Goal: Communication & Community: Answer question/provide support

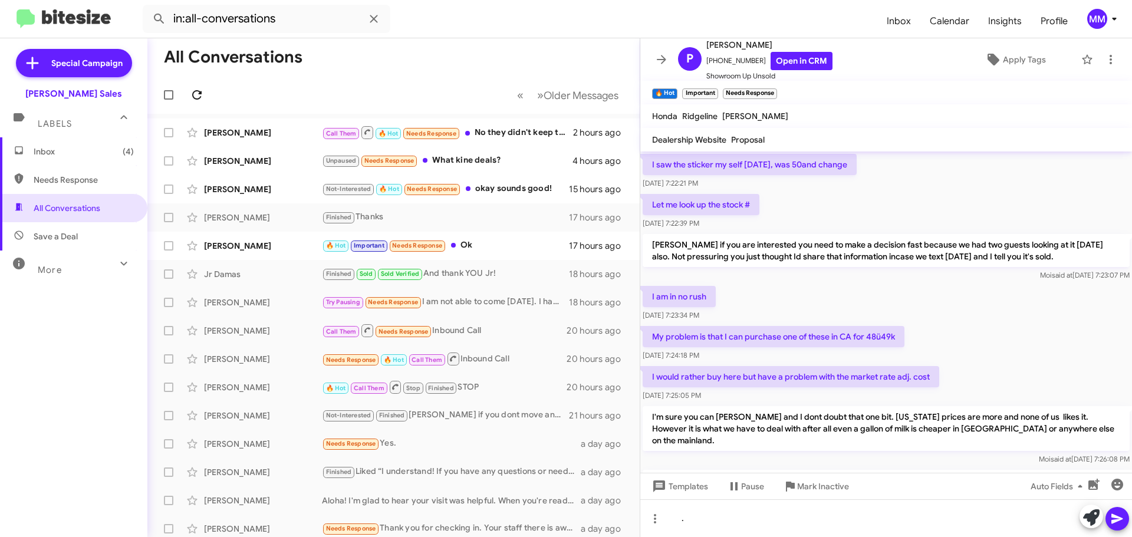
scroll to position [634, 0]
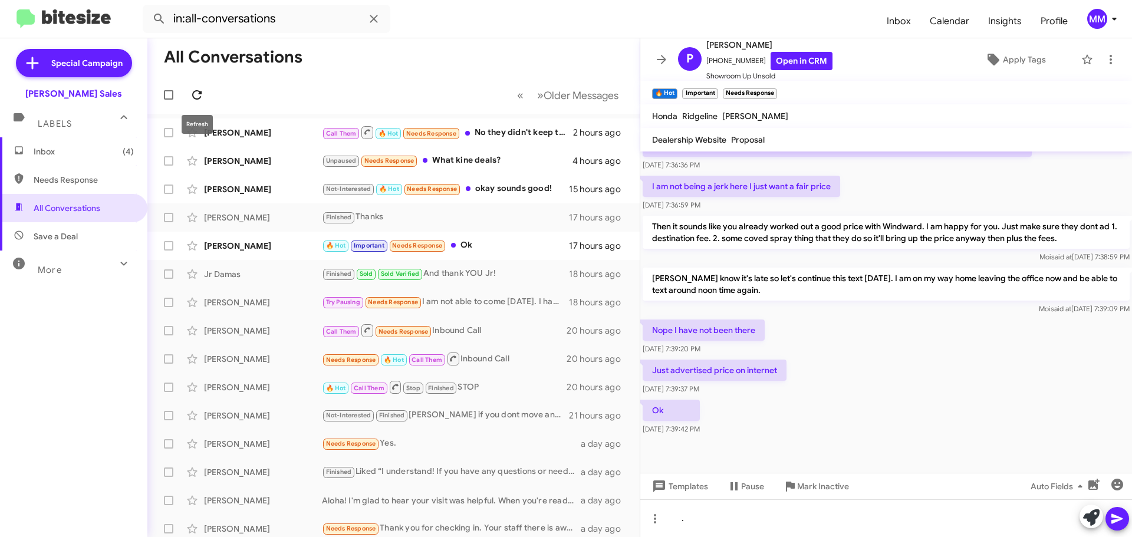
click at [196, 98] on icon at bounding box center [197, 95] width 14 height 14
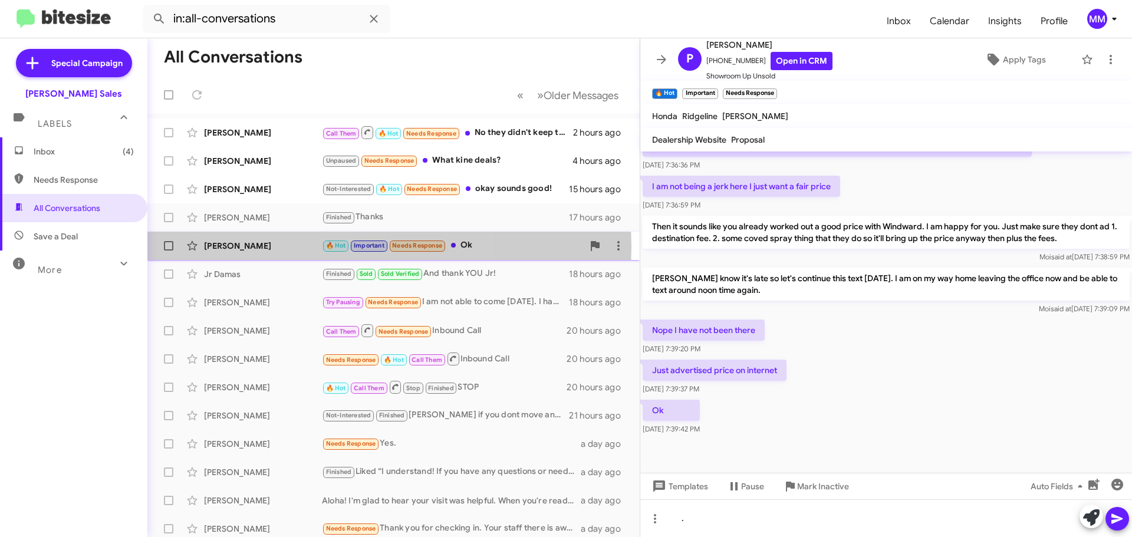
click at [263, 247] on div "Paul Smith" at bounding box center [263, 246] width 118 height 12
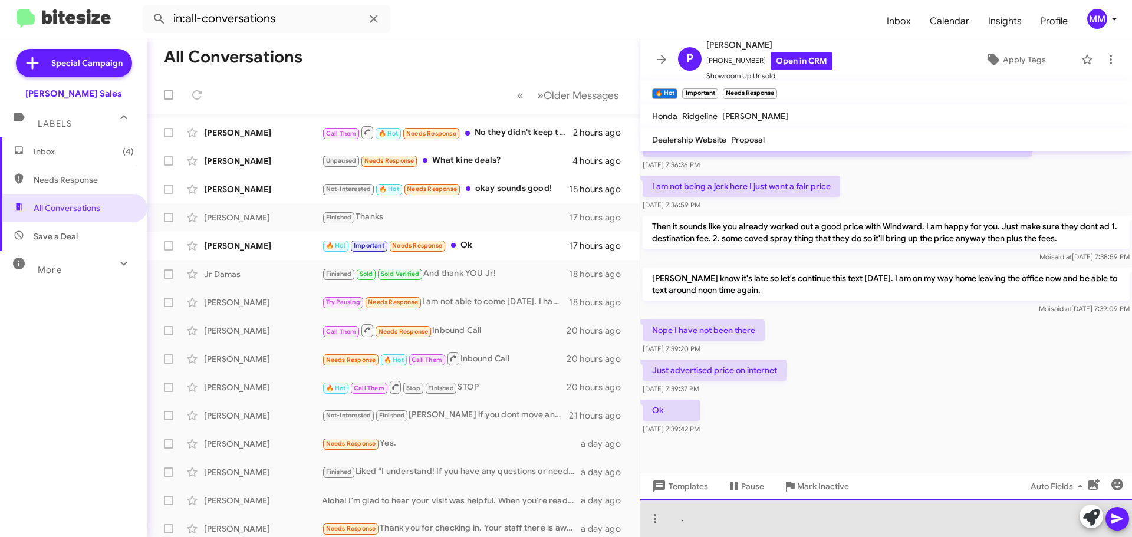
click at [697, 516] on div "." at bounding box center [886, 518] width 492 height 38
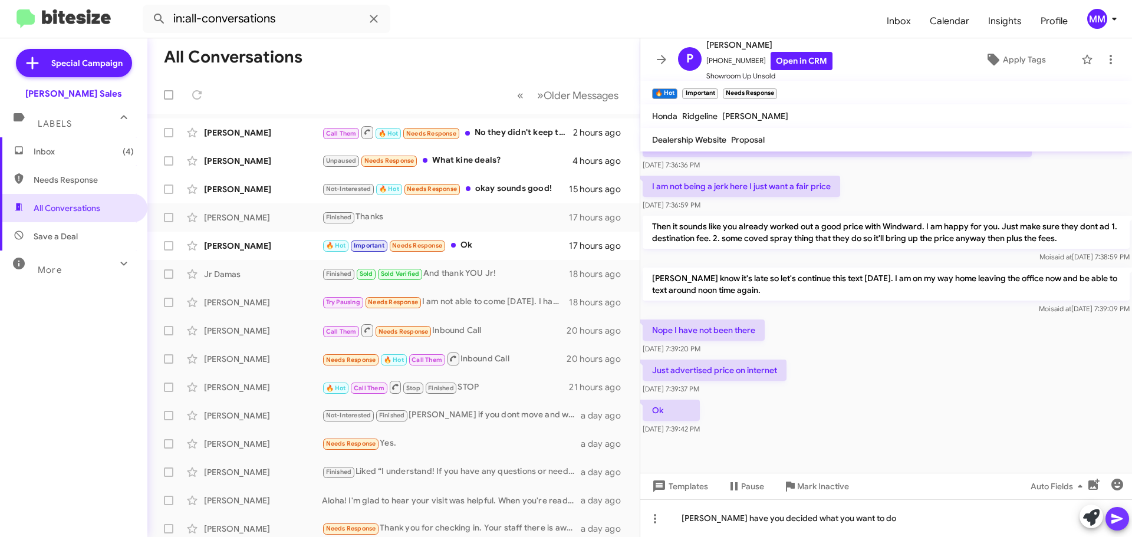
click at [1117, 521] on icon at bounding box center [1116, 519] width 11 height 10
click at [1117, 517] on icon at bounding box center [1116, 519] width 11 height 10
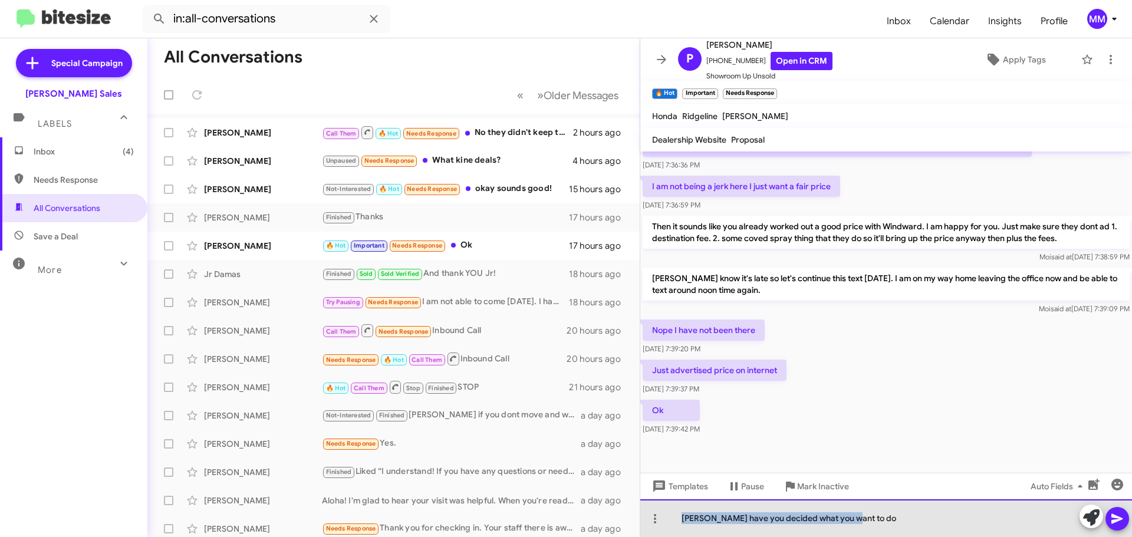
drag, startPoint x: 852, startPoint y: 520, endPoint x: 664, endPoint y: 529, distance: 188.3
click at [664, 529] on div "Paul have you decided what you want to do" at bounding box center [886, 518] width 492 height 38
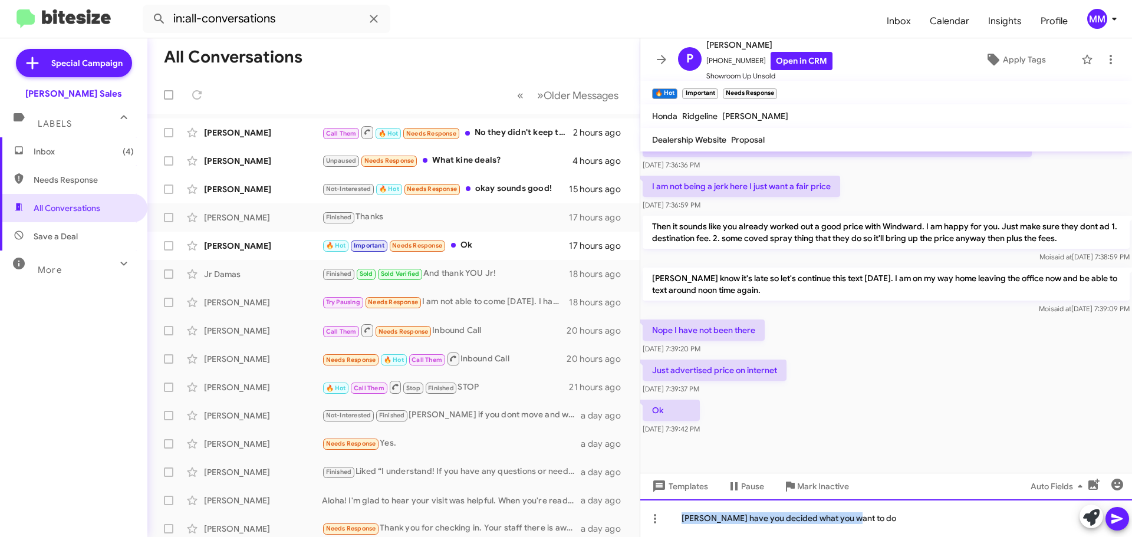
copy div "Paul have you decided what you want to do"
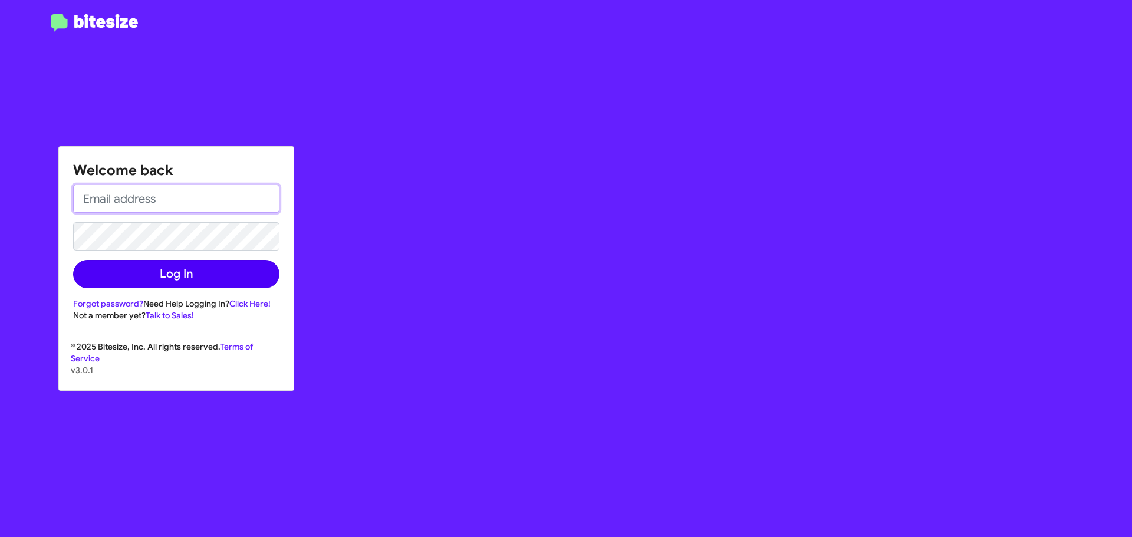
type input "[EMAIL_ADDRESS][DOMAIN_NAME]"
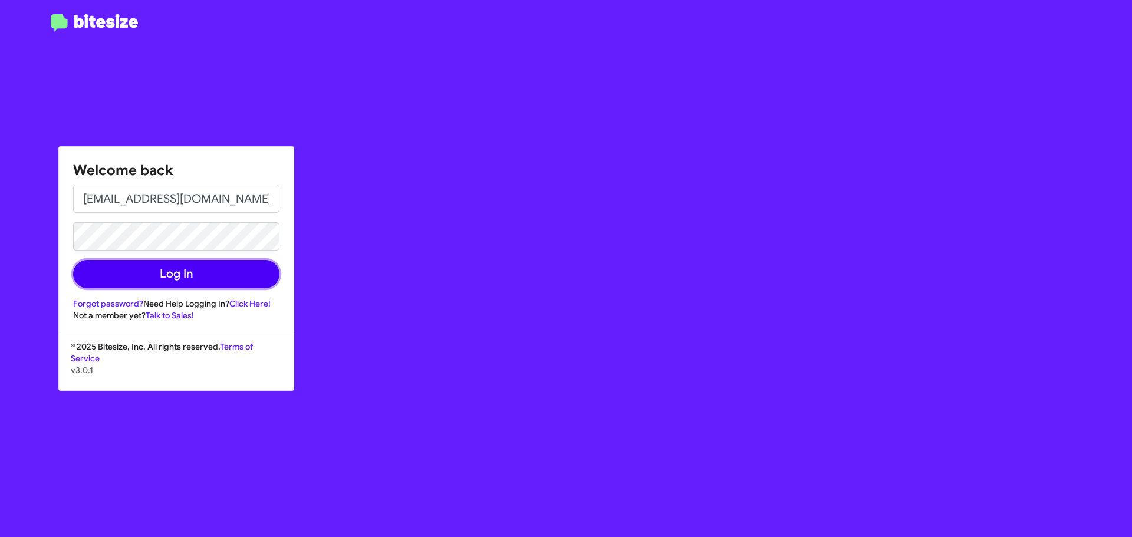
click at [201, 279] on button "Log In" at bounding box center [176, 274] width 206 height 28
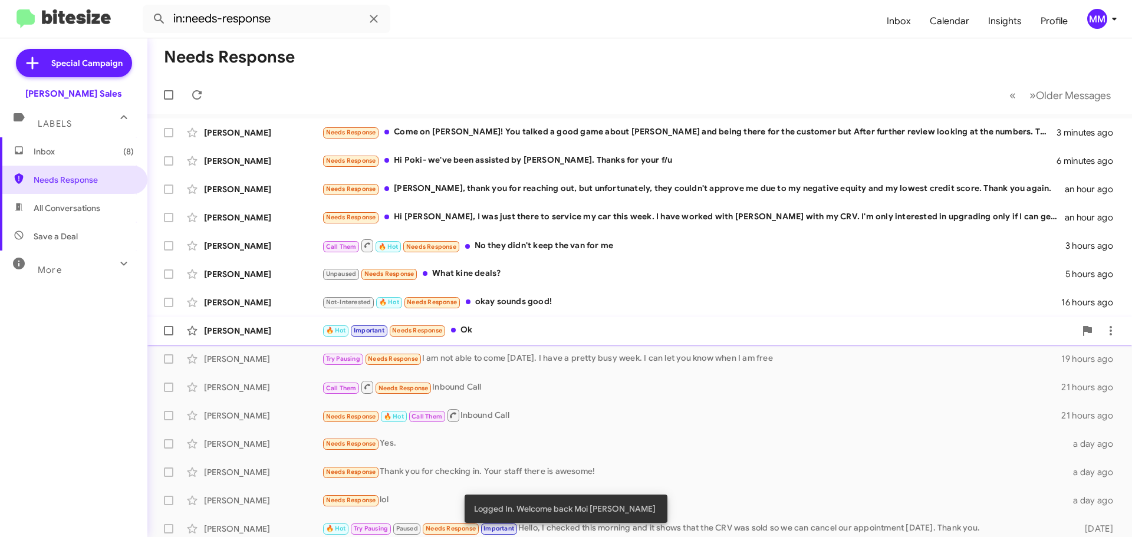
click at [279, 335] on div "Paul Smith" at bounding box center [263, 331] width 118 height 12
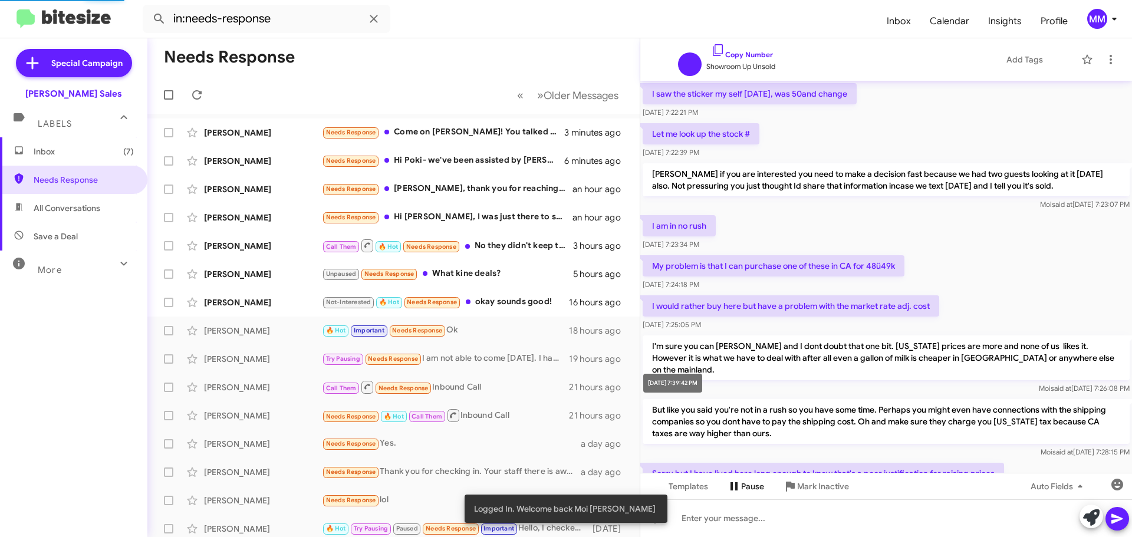
scroll to position [563, 0]
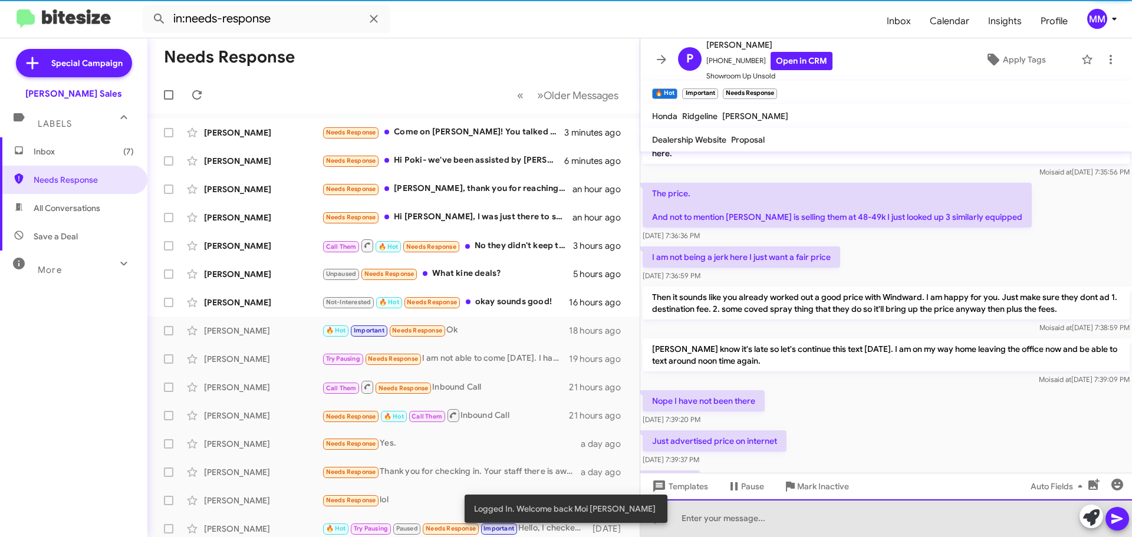
click at [728, 520] on div at bounding box center [886, 518] width 492 height 38
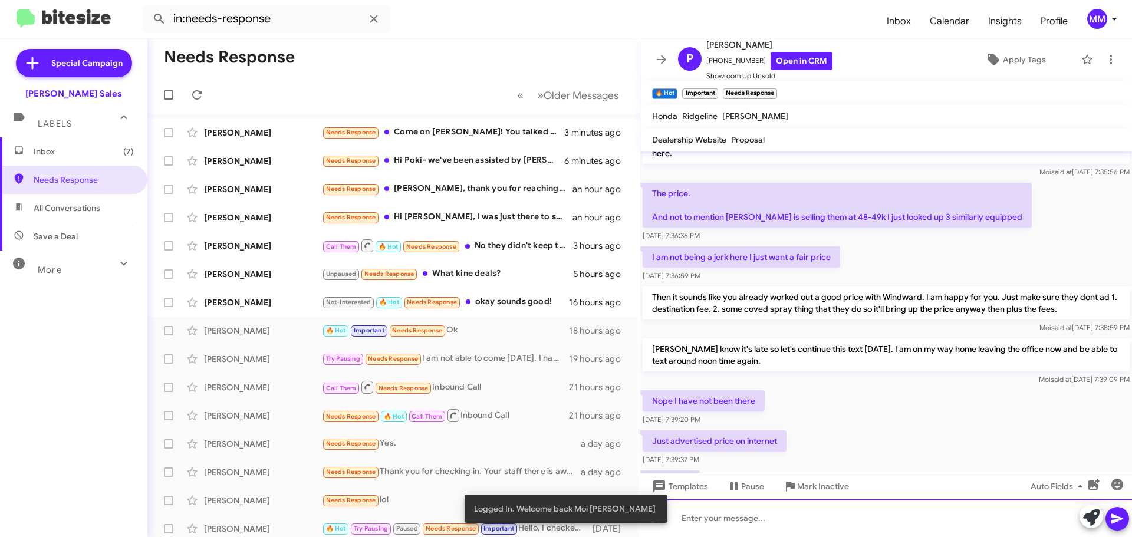
paste div
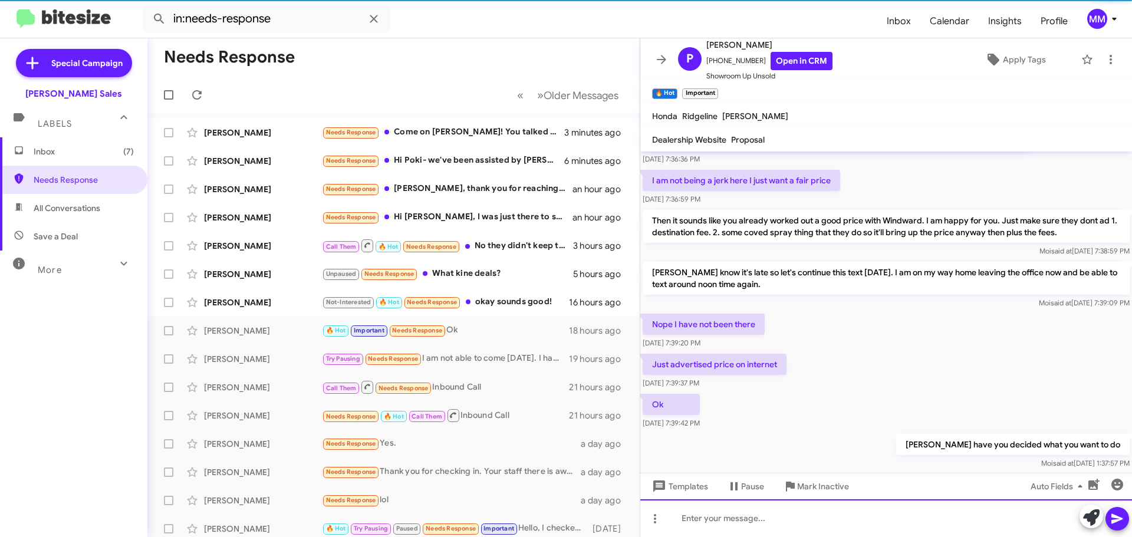
scroll to position [1584, 0]
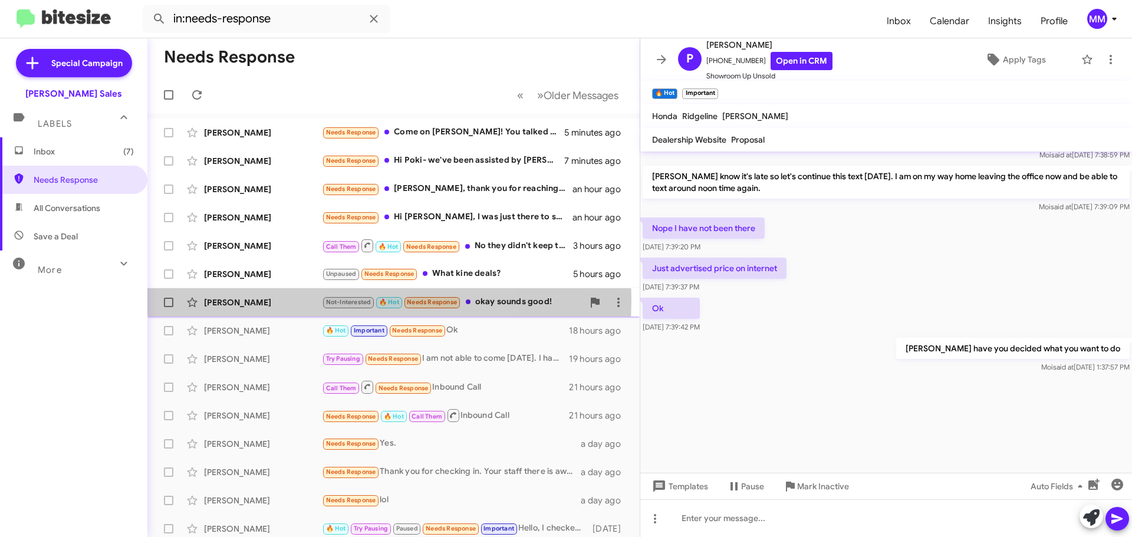
click at [275, 300] on div "Kian Kido" at bounding box center [263, 302] width 118 height 12
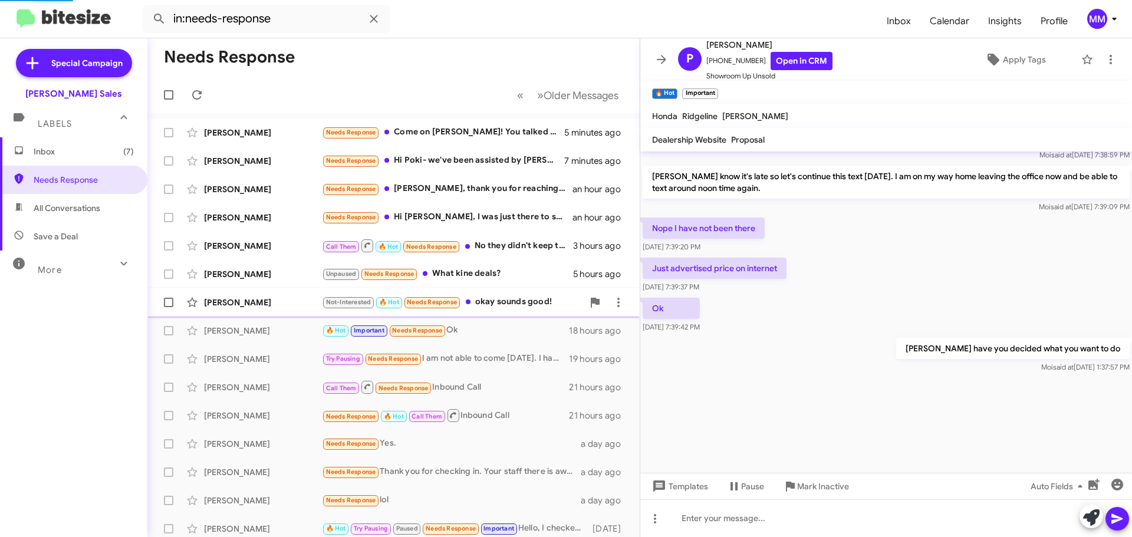
scroll to position [279, 0]
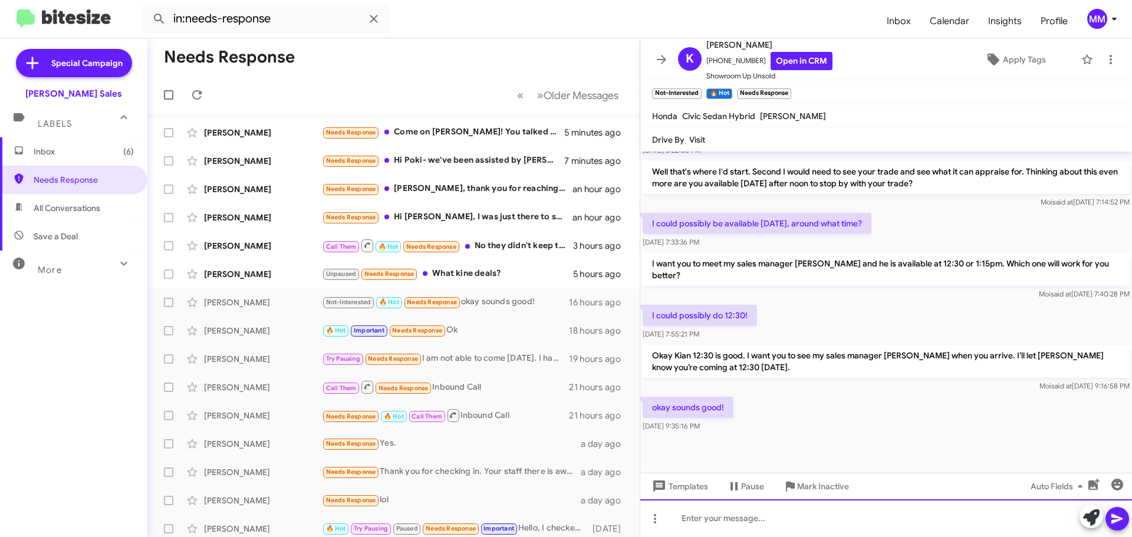
click at [736, 519] on div at bounding box center [886, 518] width 492 height 38
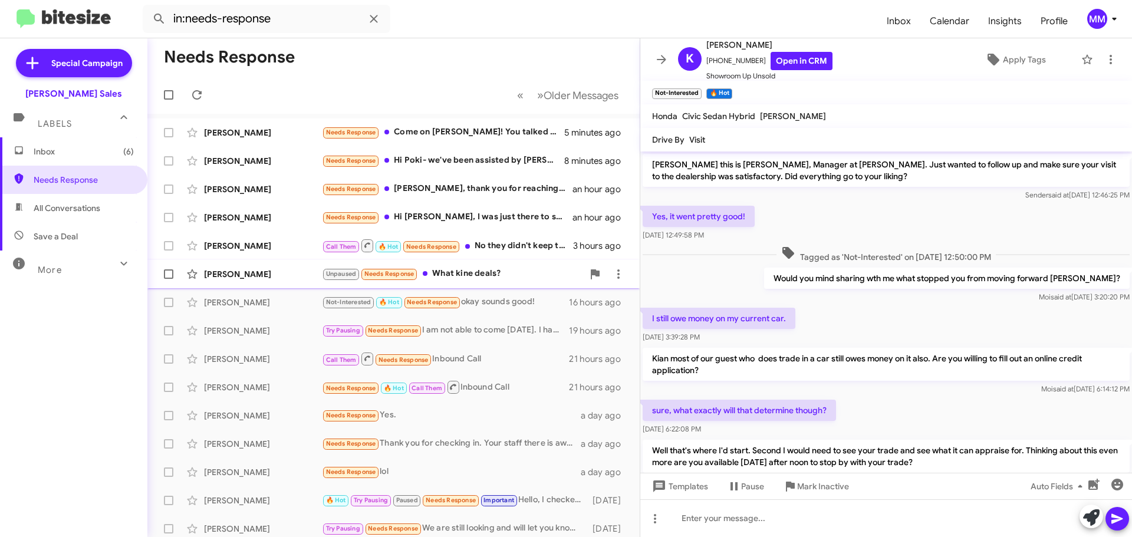
click at [298, 278] on div "Cyrus Staudinger" at bounding box center [263, 274] width 118 height 12
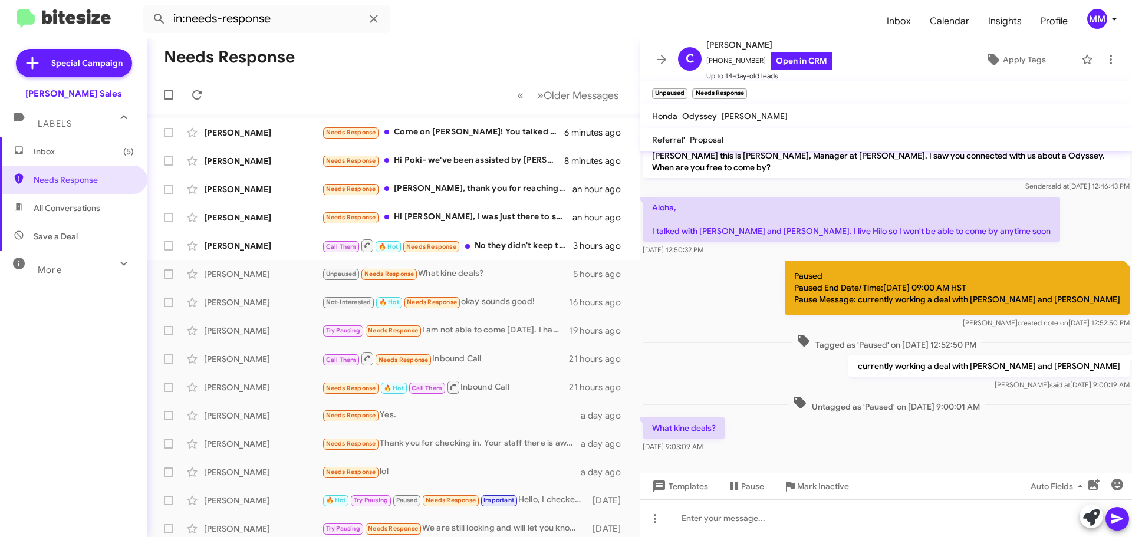
scroll to position [12, 0]
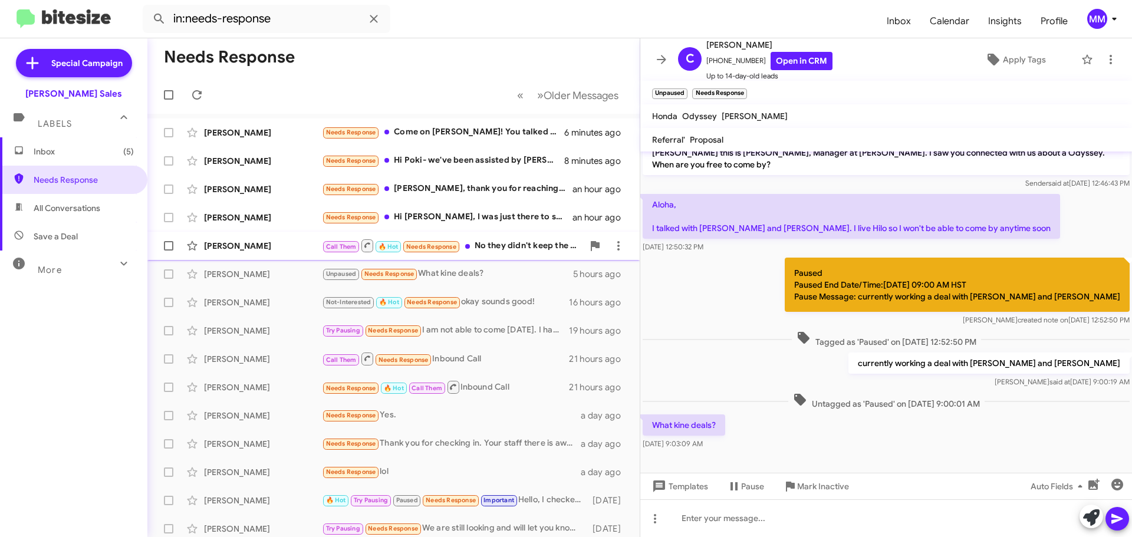
click at [262, 249] on div "Farid Safi" at bounding box center [263, 246] width 118 height 12
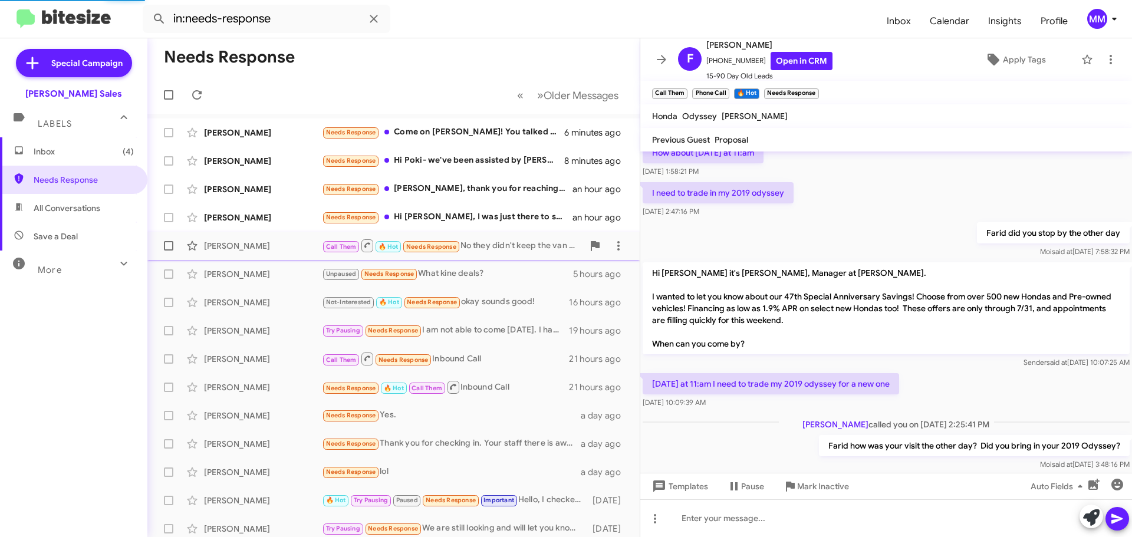
scroll to position [780, 0]
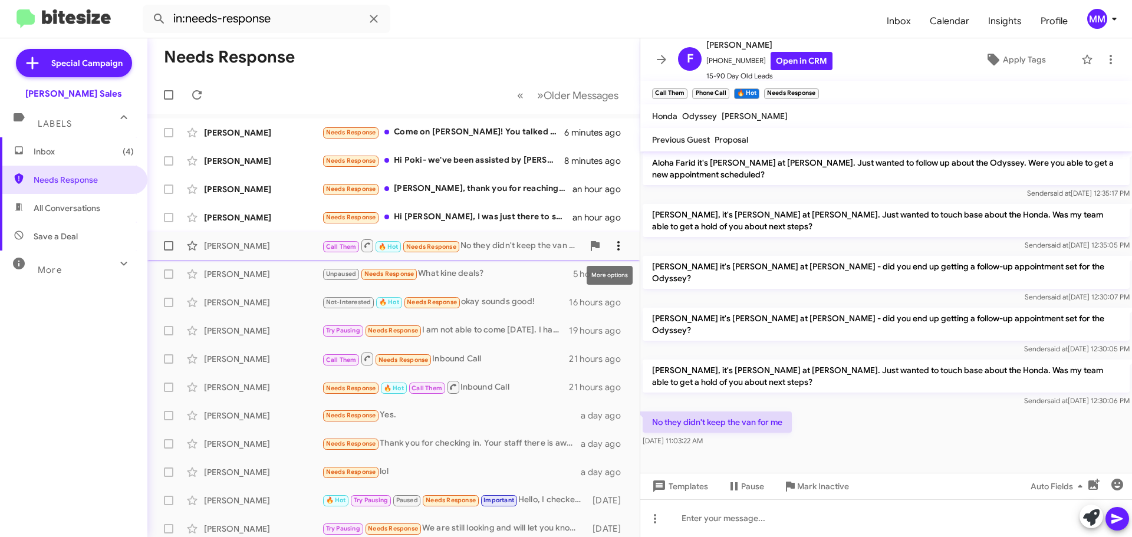
click at [617, 245] on icon at bounding box center [618, 245] width 2 height 9
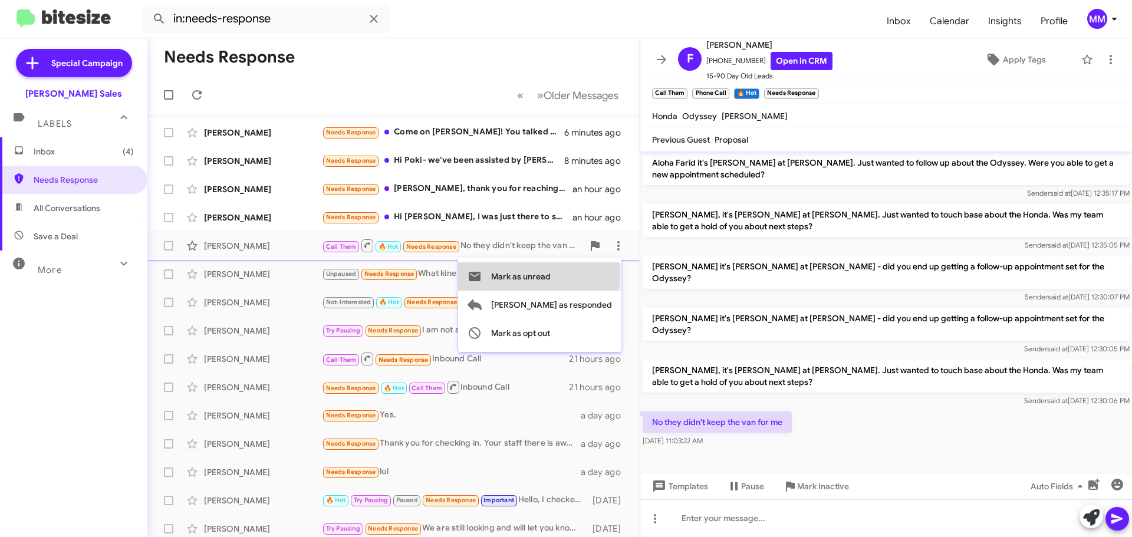
click at [551, 275] on span "Mark as unread" at bounding box center [521, 276] width 60 height 28
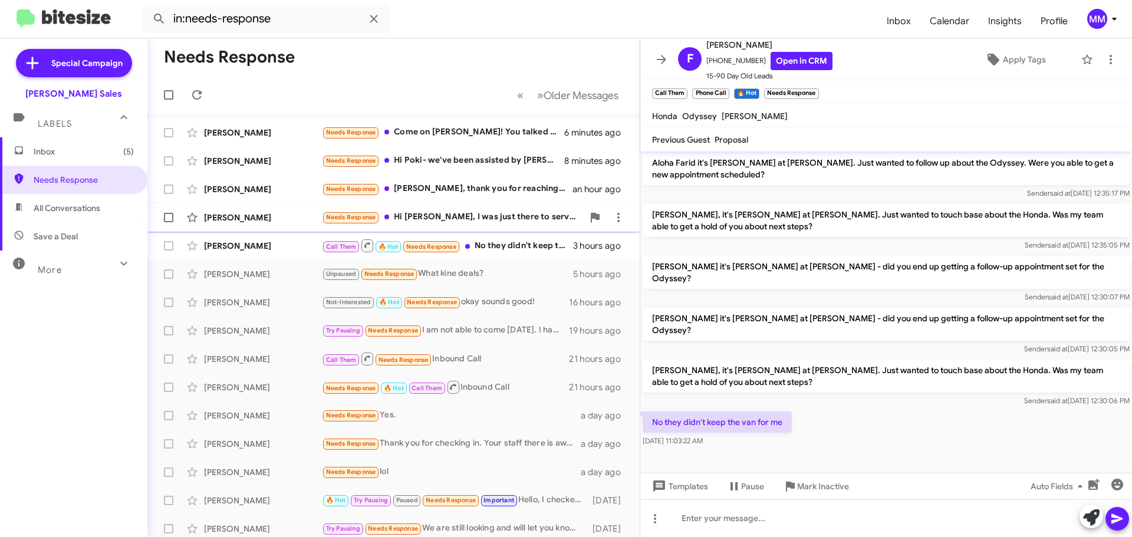
click at [283, 215] on div "Kristie-Lyn Nonaka" at bounding box center [263, 218] width 118 height 12
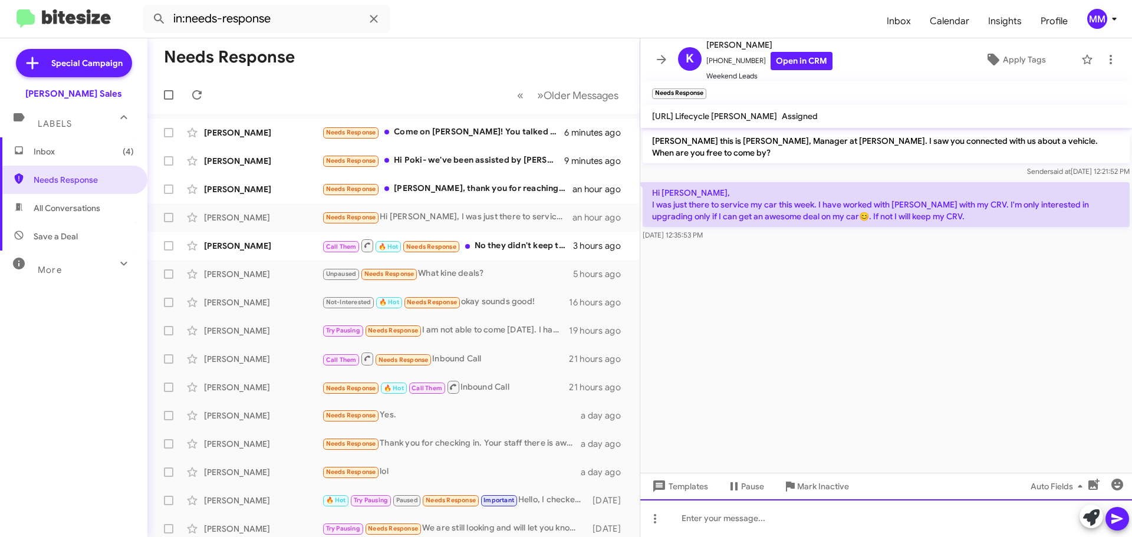
click at [757, 525] on div at bounding box center [886, 518] width 492 height 38
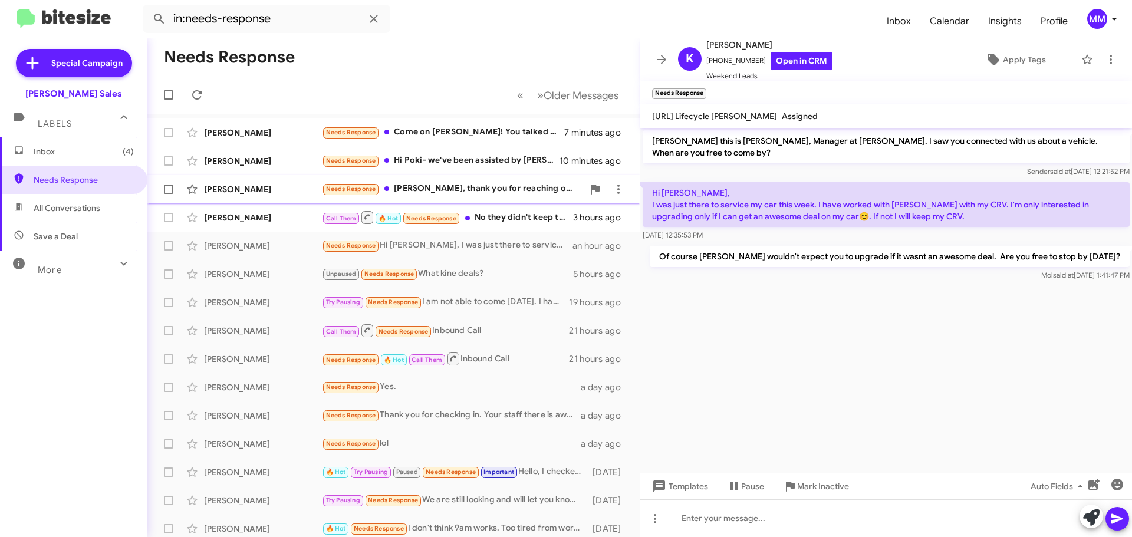
click at [262, 186] on div "Rhondalee Soares" at bounding box center [263, 189] width 118 height 12
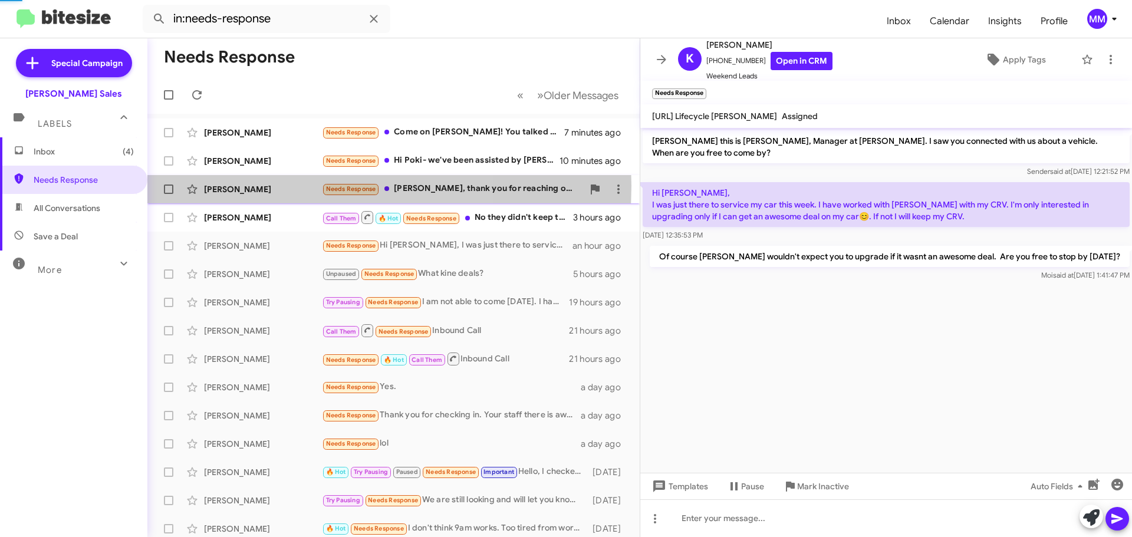
scroll to position [74, 0]
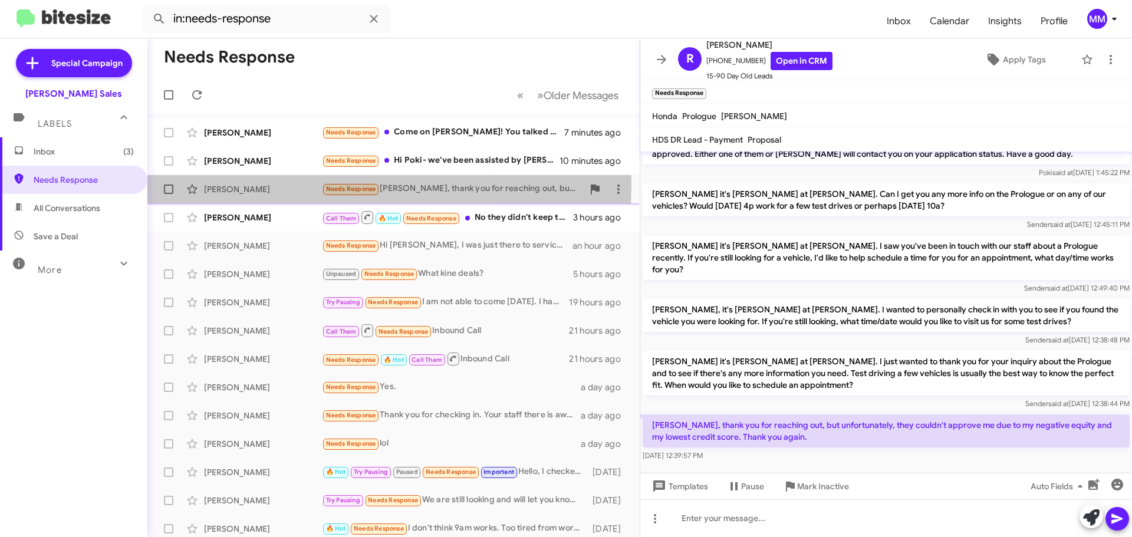
click at [262, 185] on div "Rhondalee Soares" at bounding box center [263, 189] width 118 height 12
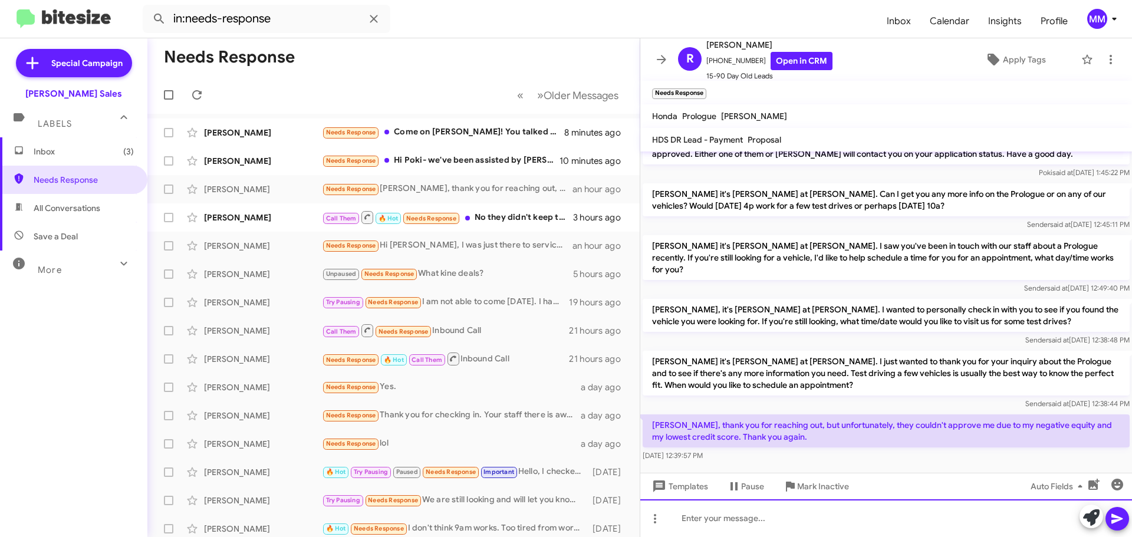
click at [708, 525] on div at bounding box center [886, 518] width 492 height 38
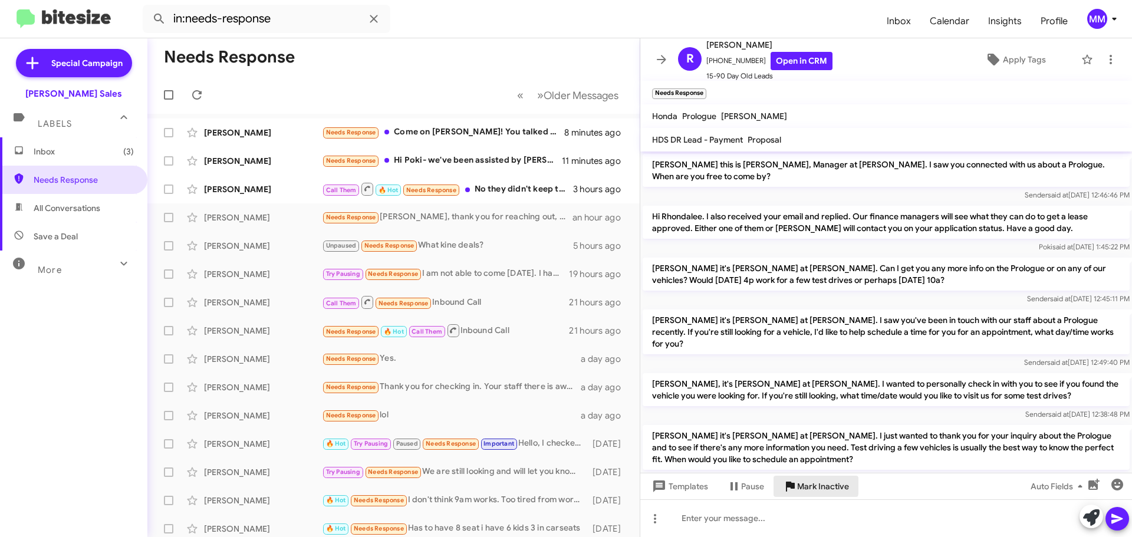
click at [799, 486] on span "Mark Inactive" at bounding box center [823, 486] width 52 height 21
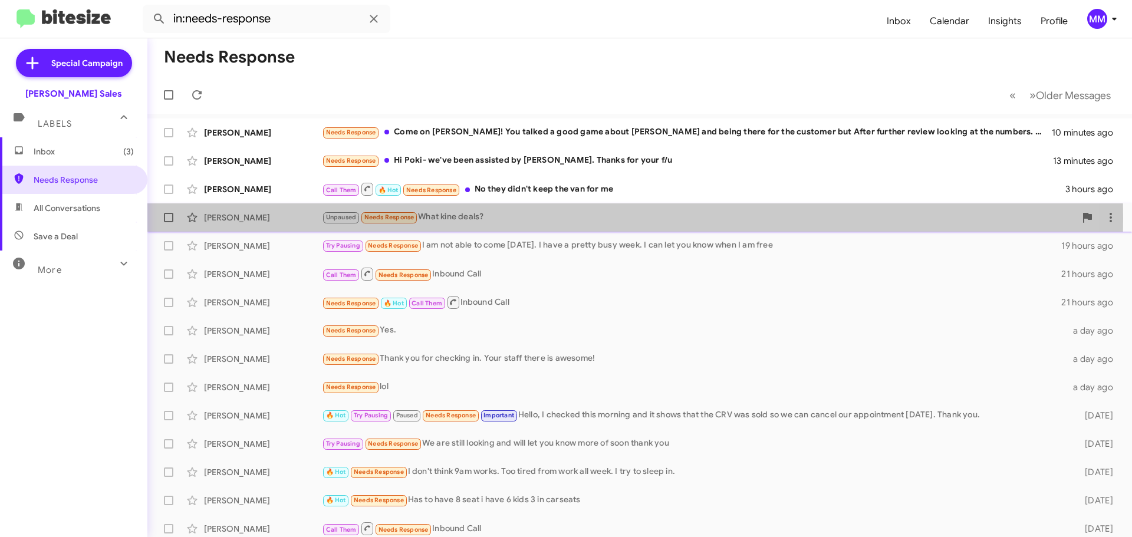
click at [437, 218] on div "Unpaused Needs Response What kine deals?" at bounding box center [698, 217] width 753 height 14
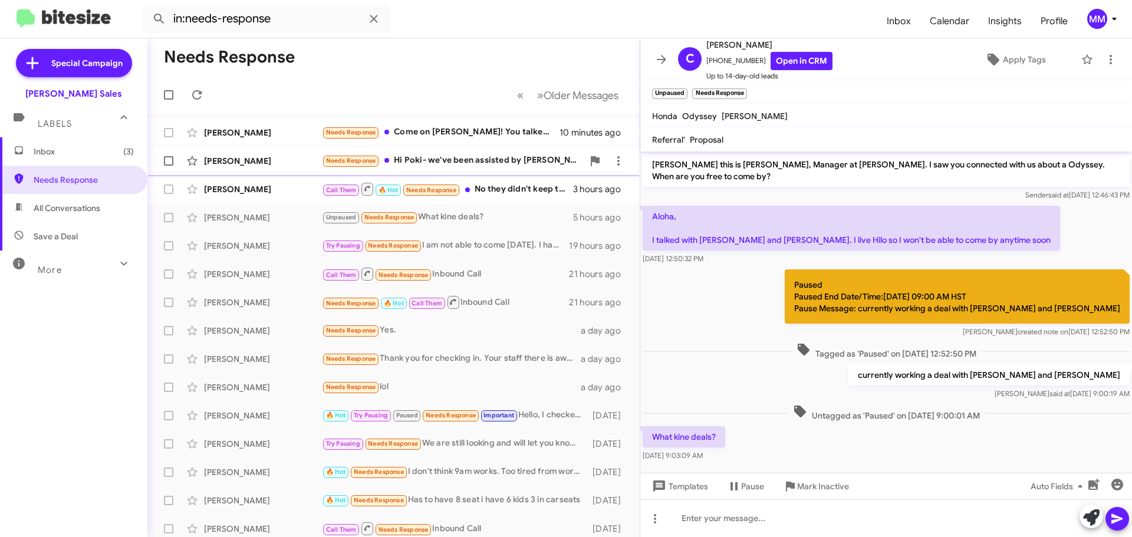
click at [427, 159] on div "Needs Response Hi Poki- we've been assisted by Tracie. Thanks for your f/u" at bounding box center [452, 161] width 261 height 14
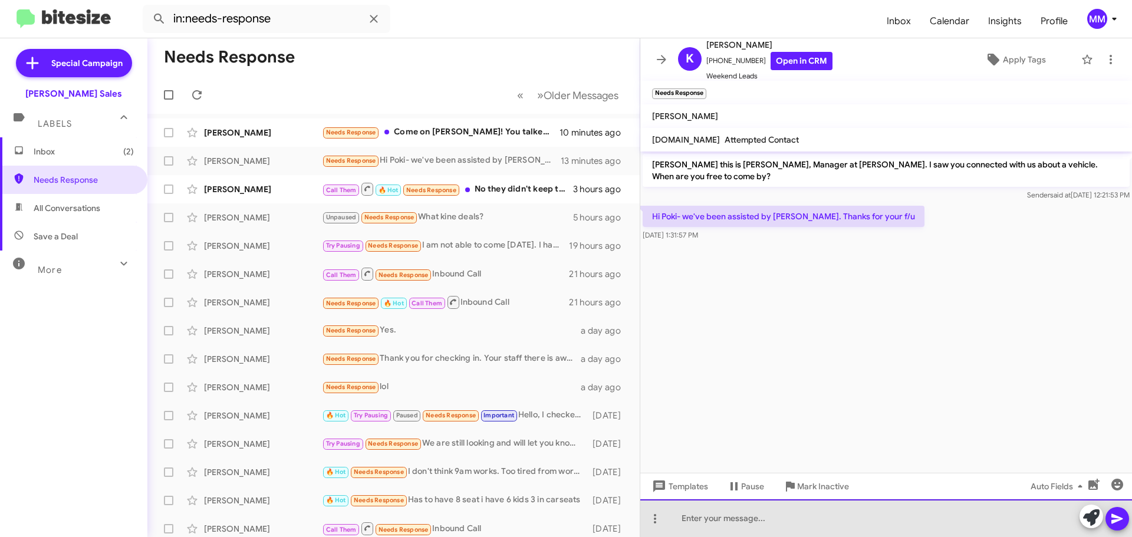
drag, startPoint x: 736, startPoint y: 516, endPoint x: 732, endPoint y: 512, distance: 6.3
click at [732, 512] on div at bounding box center [886, 518] width 492 height 38
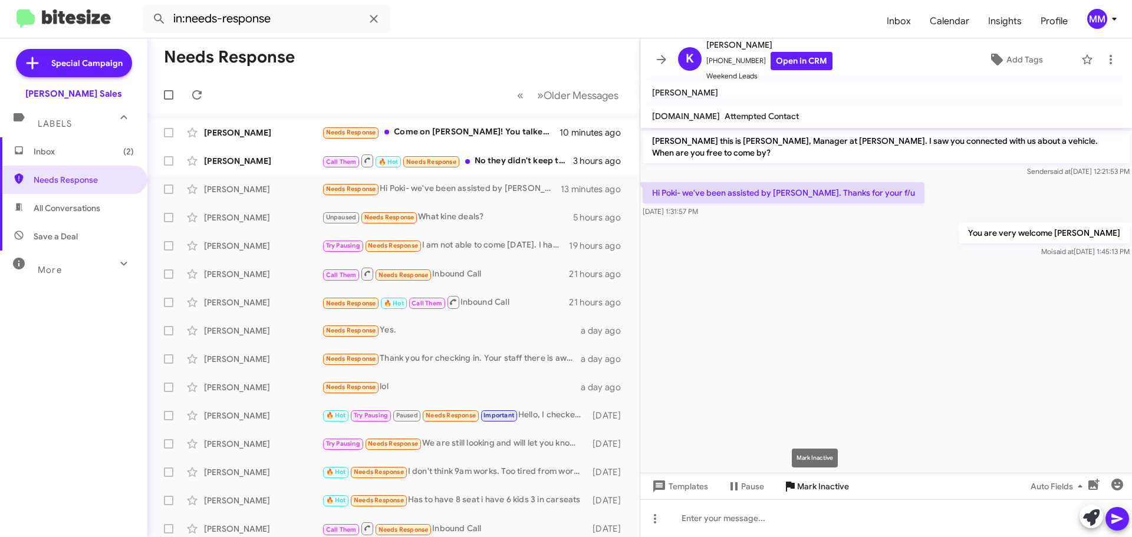
click at [807, 486] on span "Mark Inactive" at bounding box center [823, 486] width 52 height 21
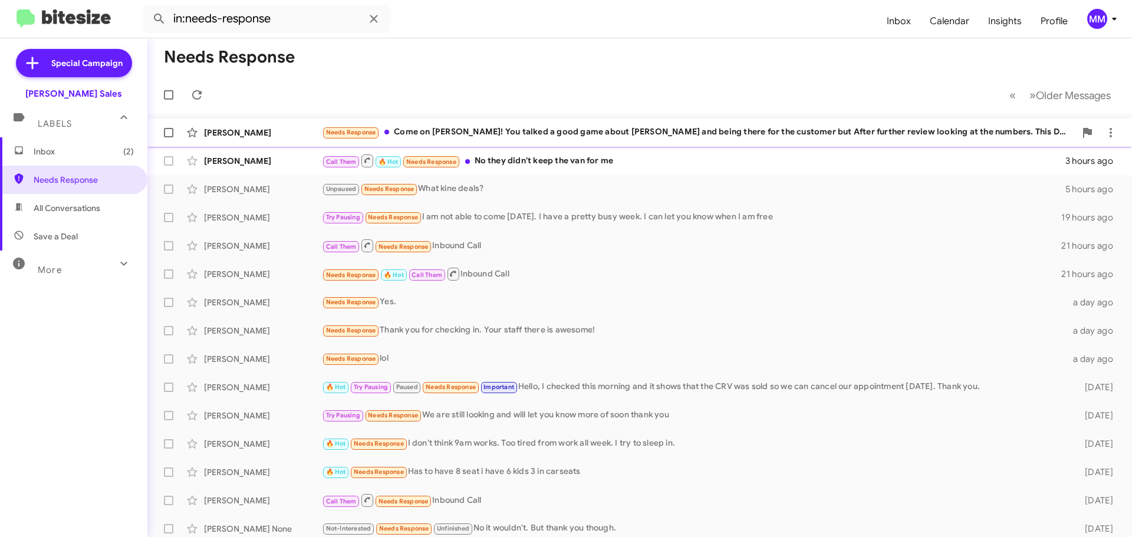
click at [435, 130] on div "Needs Response Come on Tony! You talked a good game about unitity and being the…" at bounding box center [698, 133] width 753 height 14
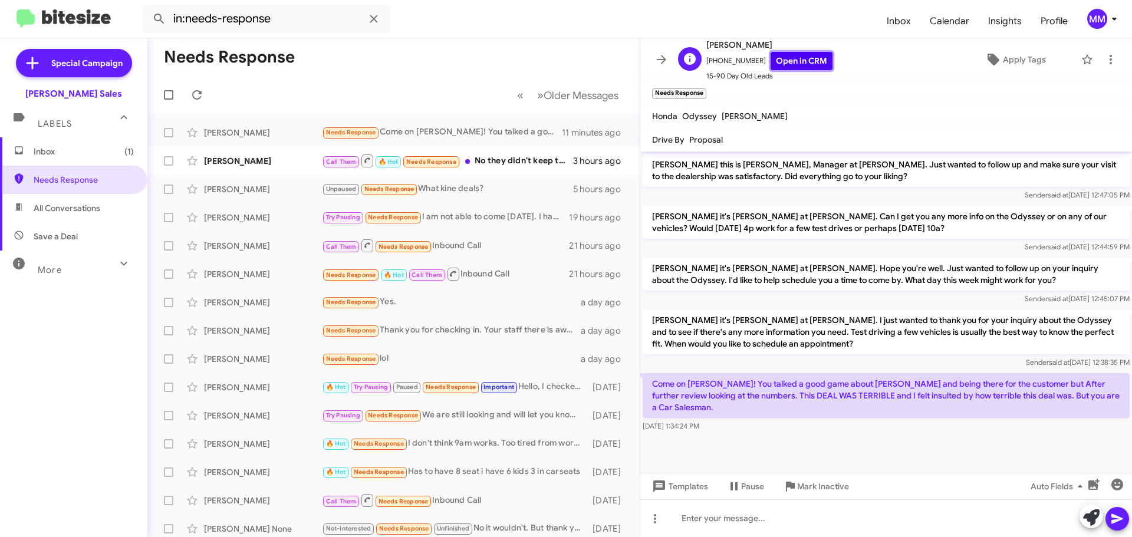
click at [776, 61] on link "Open in CRM" at bounding box center [801, 61] width 62 height 18
click at [786, 63] on link "Open in CRM" at bounding box center [801, 61] width 62 height 18
click at [785, 63] on link "Open in CRM" at bounding box center [801, 61] width 62 height 18
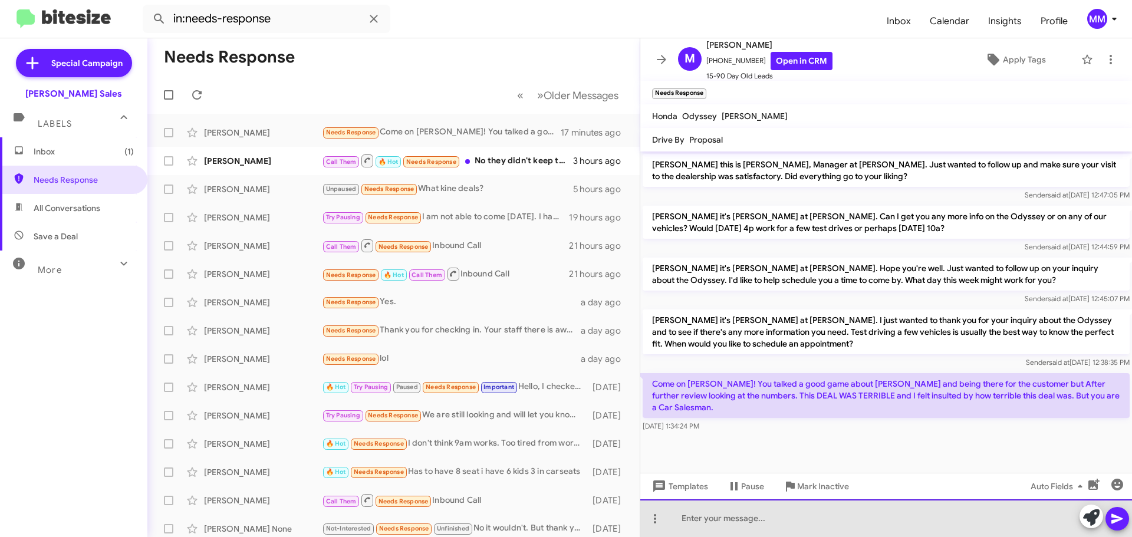
drag, startPoint x: 734, startPoint y: 522, endPoint x: 729, endPoint y: 499, distance: 22.9
click at [734, 509] on div at bounding box center [886, 518] width 492 height 38
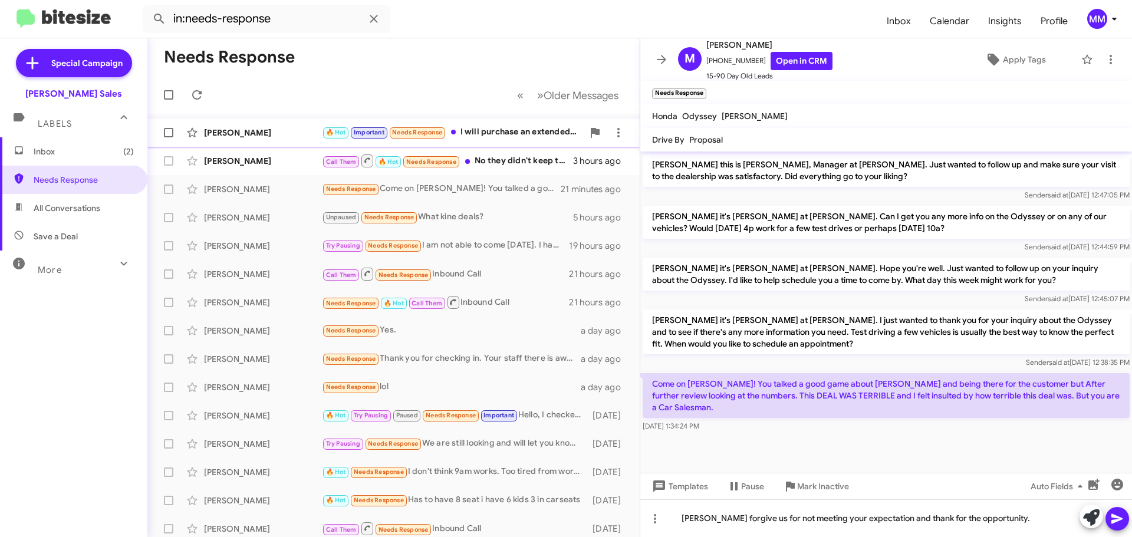
click at [257, 135] on div "[PERSON_NAME]" at bounding box center [263, 133] width 118 height 12
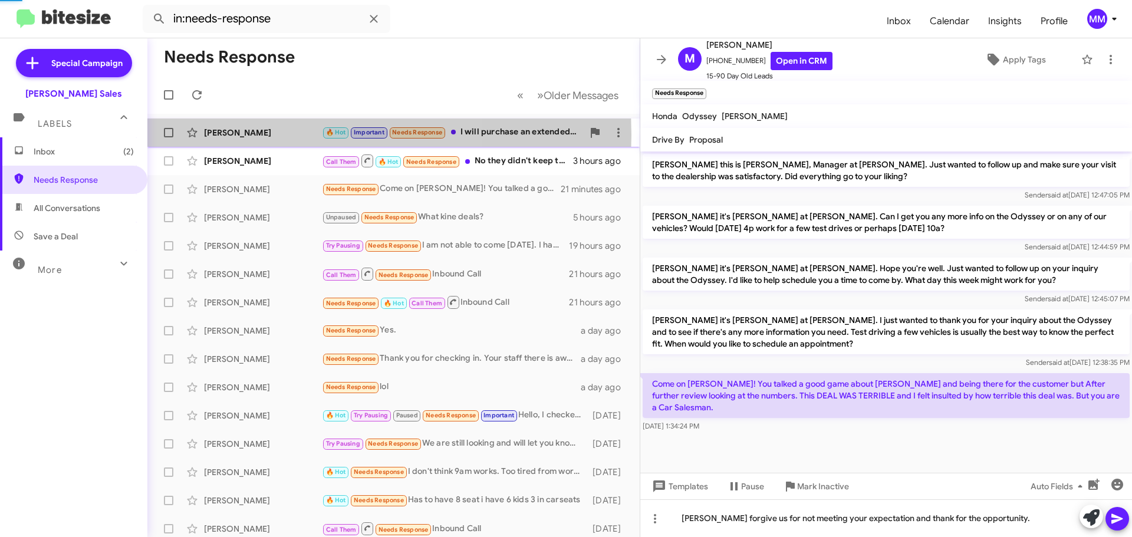
scroll to position [645, 0]
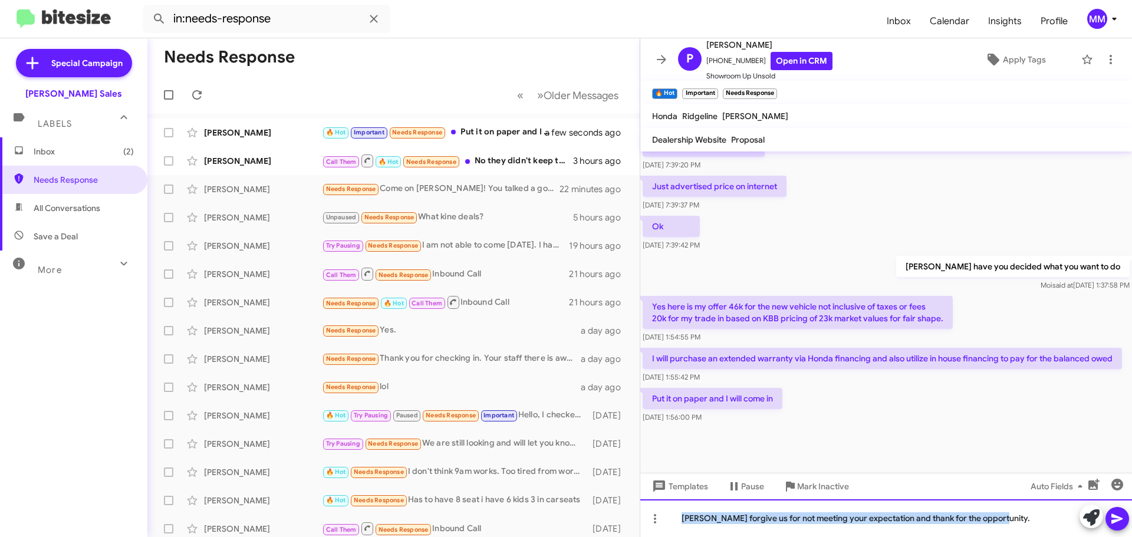
drag, startPoint x: 1005, startPoint y: 518, endPoint x: 567, endPoint y: 539, distance: 438.5
click at [567, 536] on html "in:needs-response Inbox Calendar Insights Profile MM Special Campaign Tony Hond…" at bounding box center [566, 268] width 1132 height 537
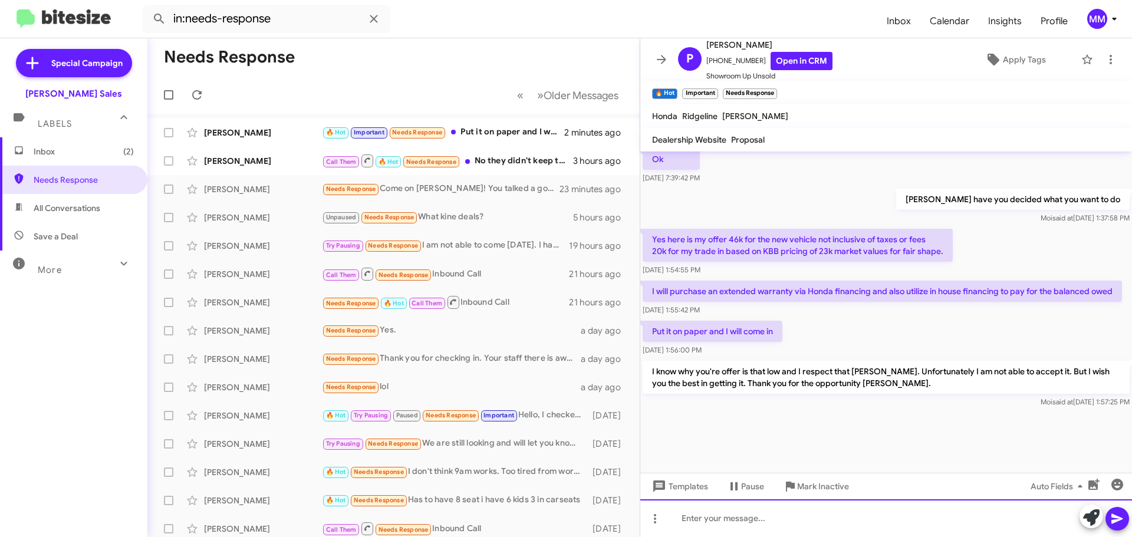
scroll to position [2398, 0]
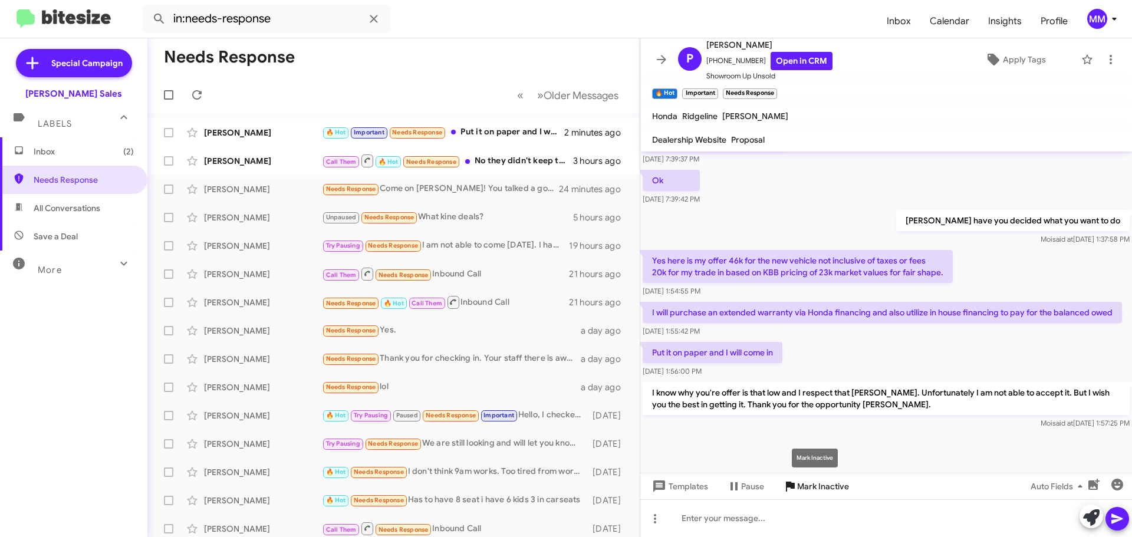
click at [815, 490] on span "Mark Inactive" at bounding box center [823, 486] width 52 height 21
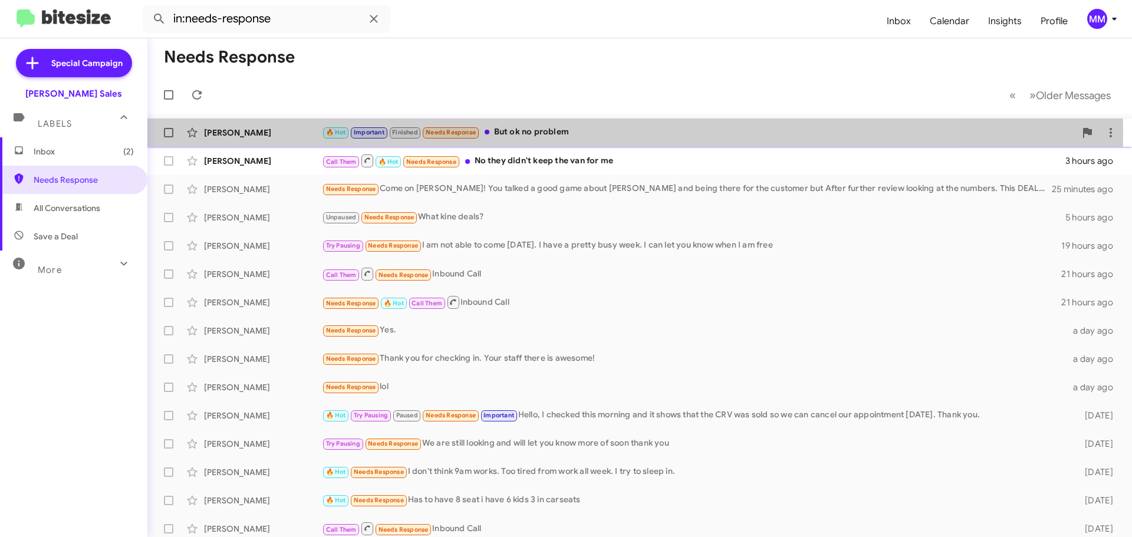
click at [517, 131] on div "🔥 Hot Important Finished Needs Response But ok no problem" at bounding box center [698, 133] width 753 height 14
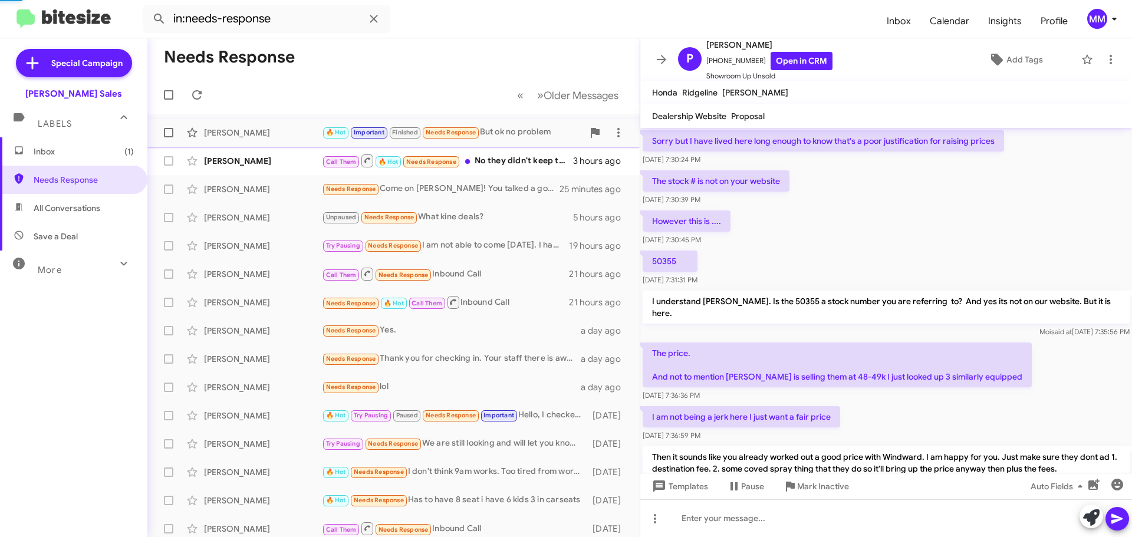
scroll to position [580, 0]
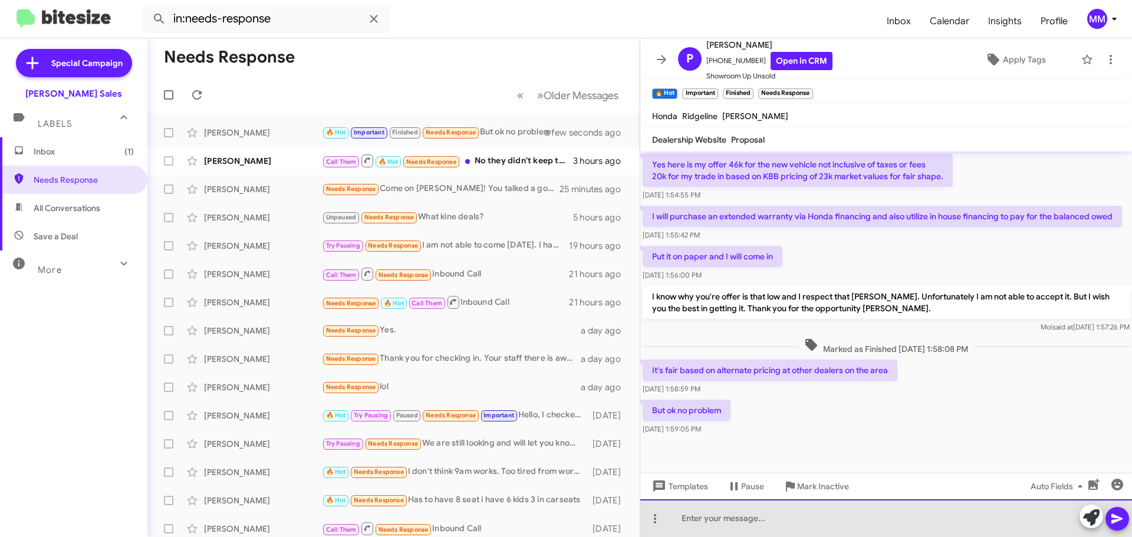
click at [701, 521] on div at bounding box center [886, 518] width 492 height 38
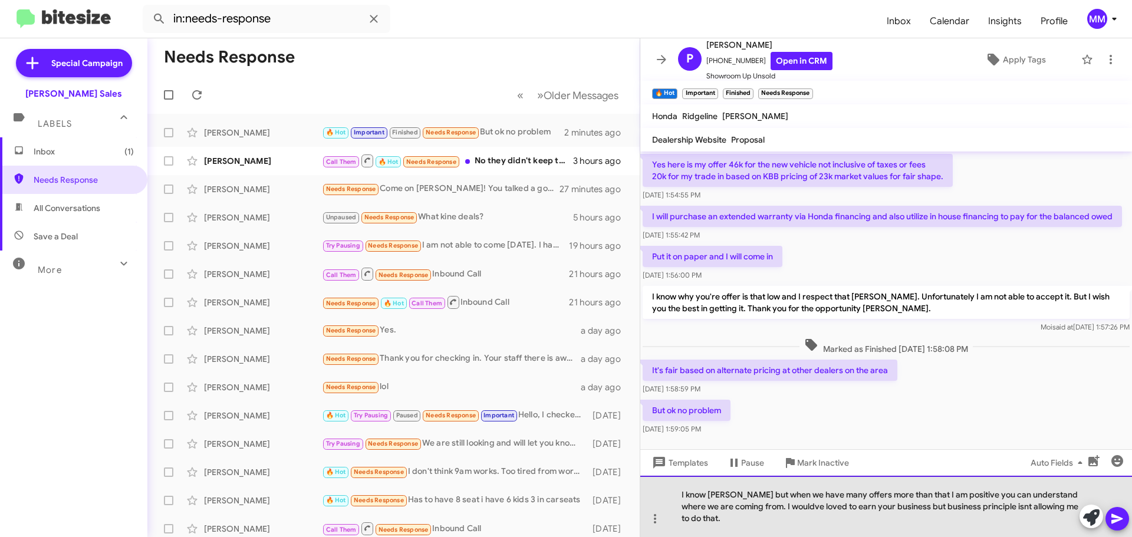
click at [938, 510] on div "I know Paul but when we have many offers more than that I am positive you can u…" at bounding box center [886, 506] width 492 height 61
click at [820, 504] on div "I know Paul but when we have many offers more than that I am positive you can u…" at bounding box center [886, 506] width 492 height 61
click at [1069, 519] on div "I know Paul but when we have offers more than that I am positive you can unders…" at bounding box center [886, 506] width 492 height 61
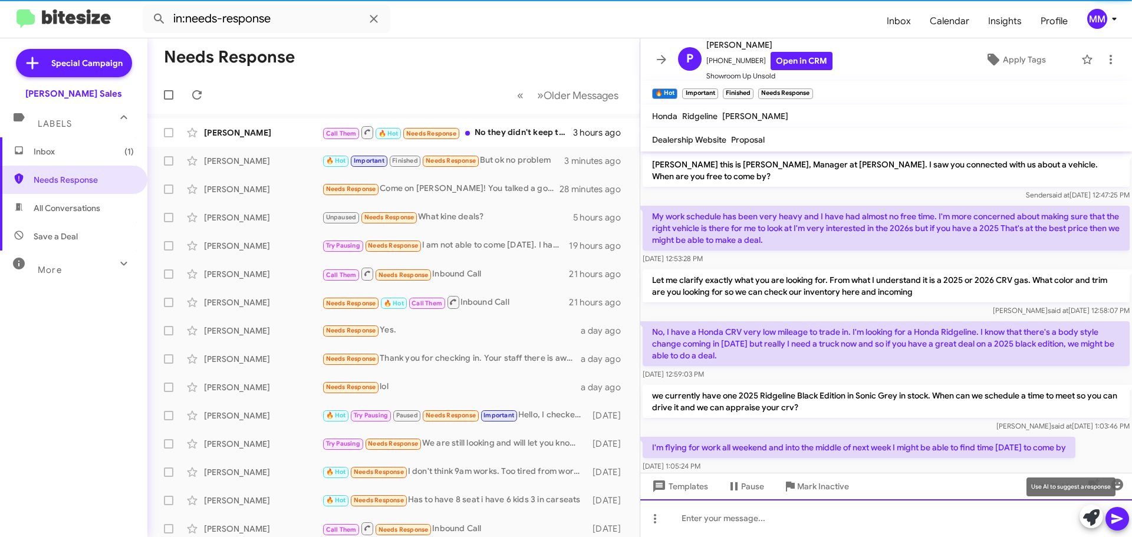
scroll to position [59, 0]
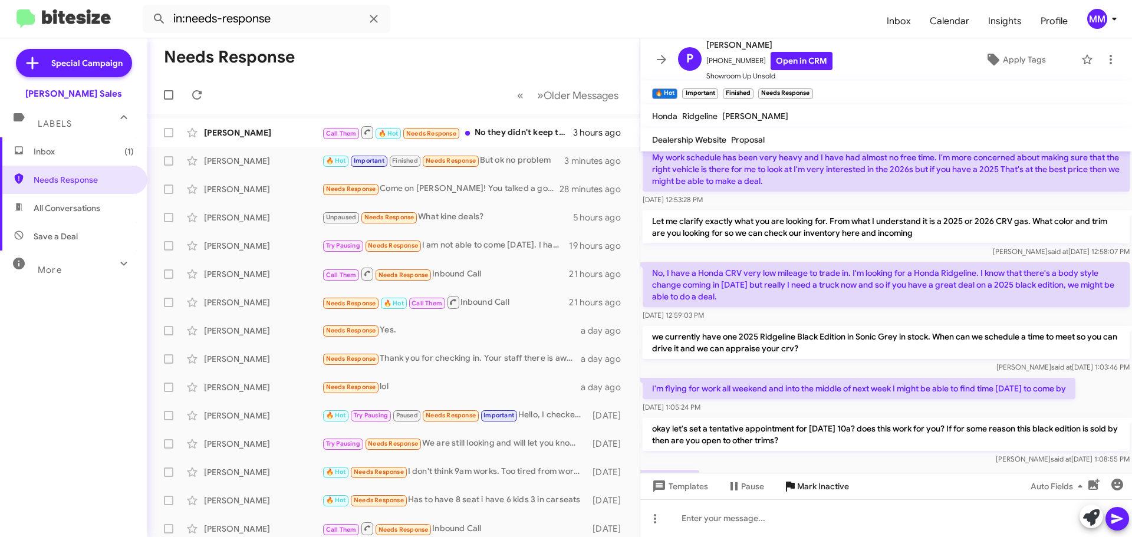
click at [819, 482] on span "Mark Inactive" at bounding box center [823, 486] width 52 height 21
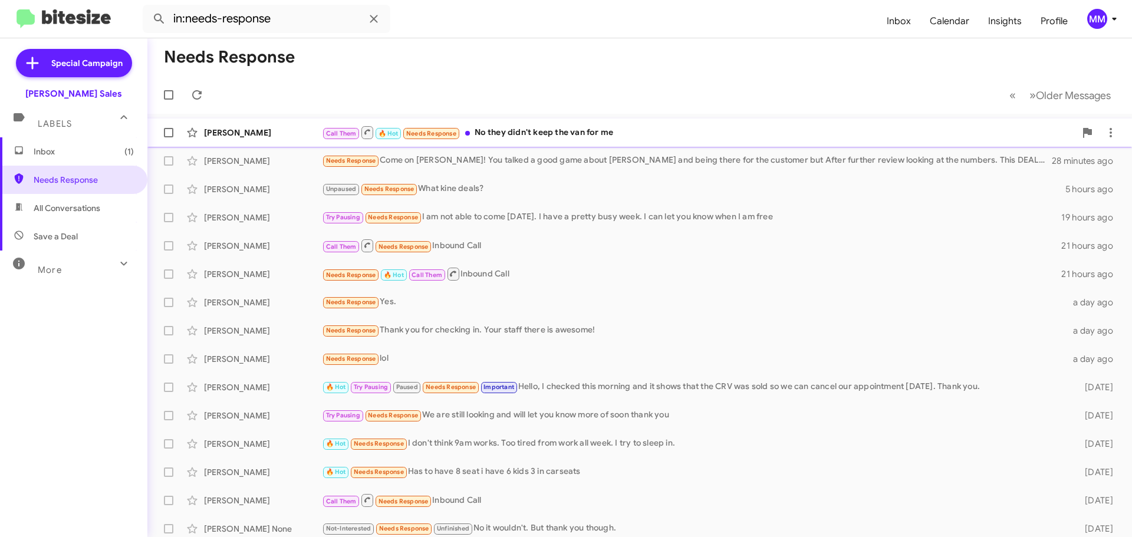
click at [279, 133] on div "[PERSON_NAME]" at bounding box center [263, 133] width 118 height 12
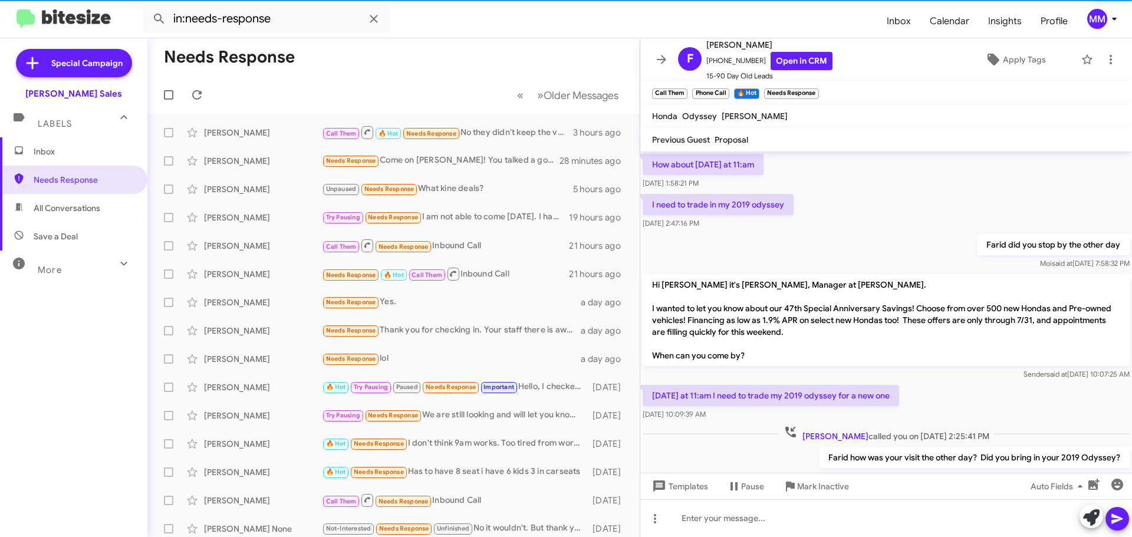
scroll to position [757, 0]
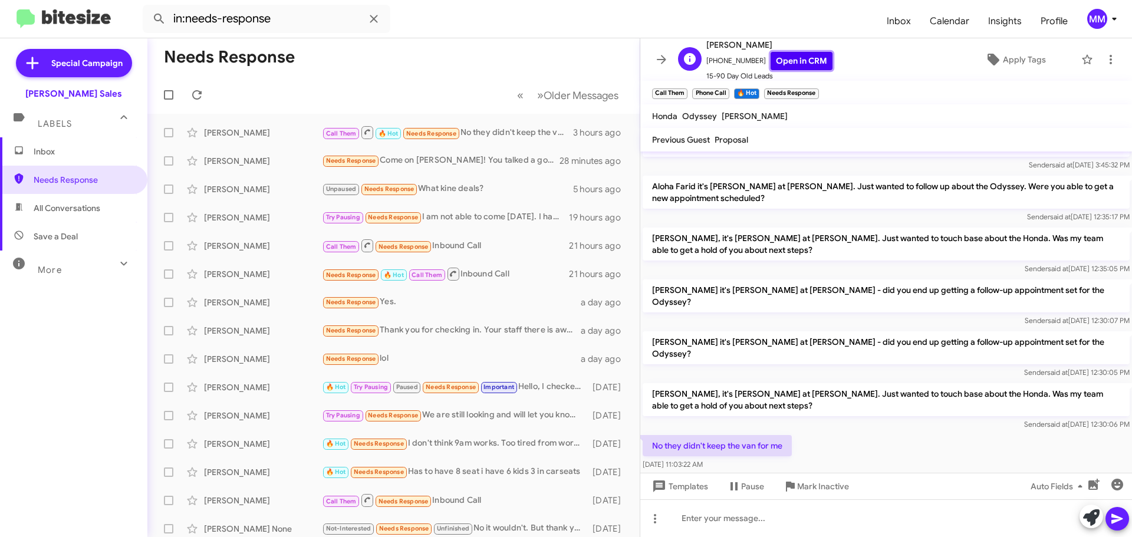
click at [795, 62] on link "Open in CRM" at bounding box center [801, 61] width 62 height 18
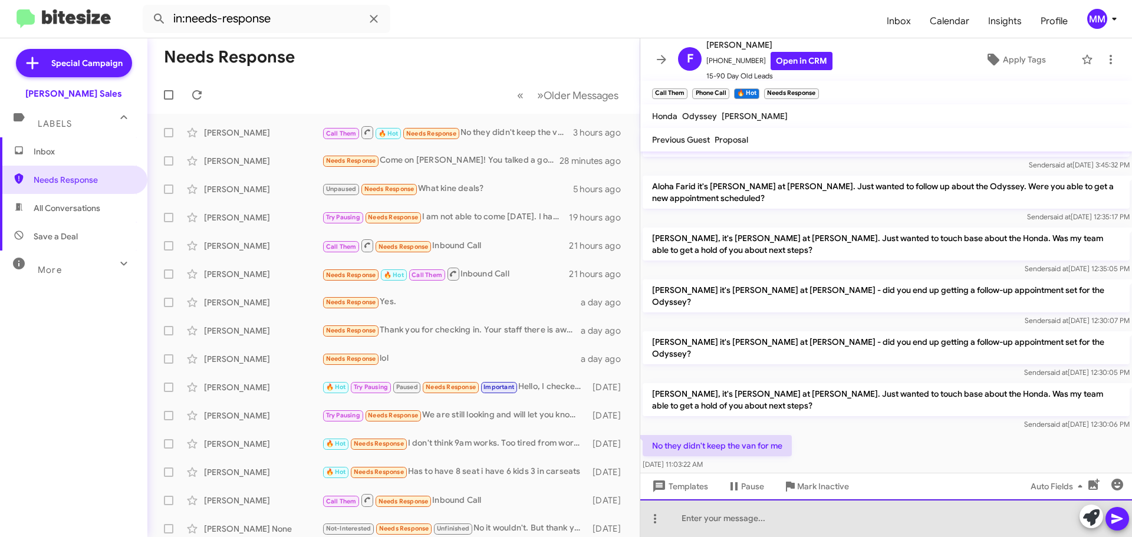
click at [726, 519] on div at bounding box center [886, 518] width 492 height 38
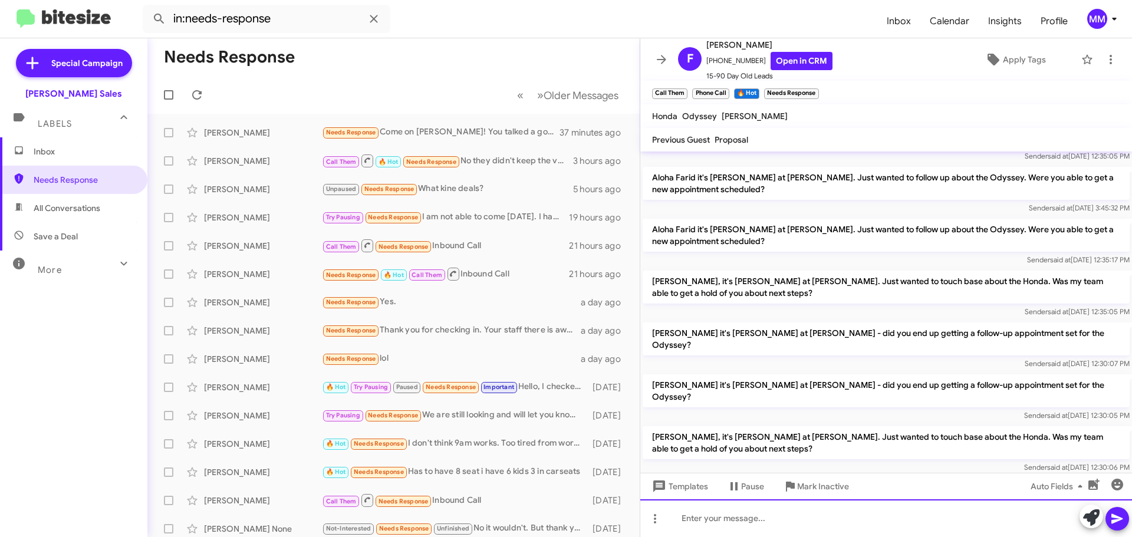
scroll to position [988, 0]
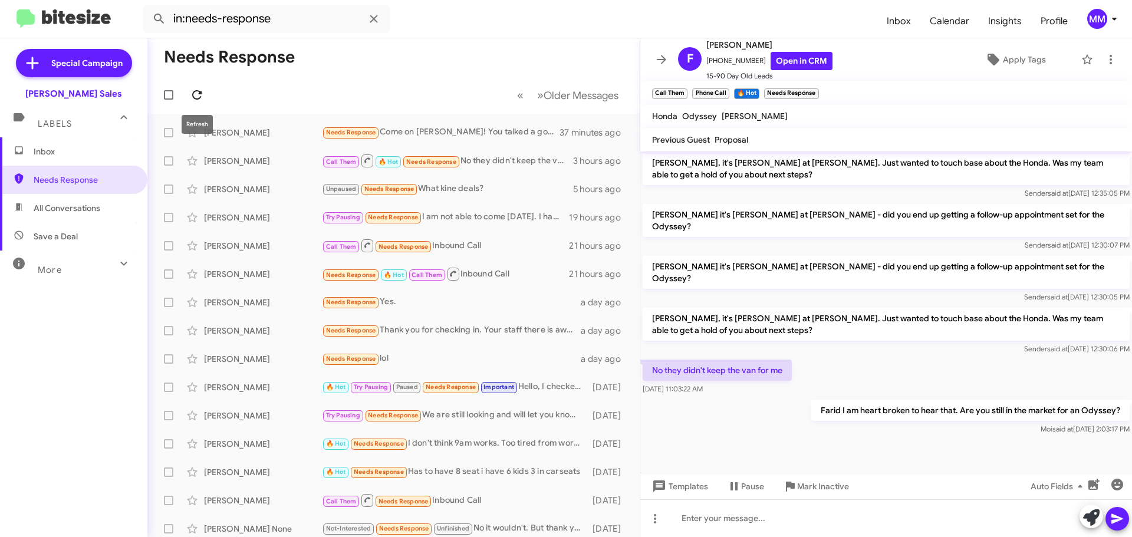
click at [197, 95] on icon at bounding box center [197, 95] width 14 height 14
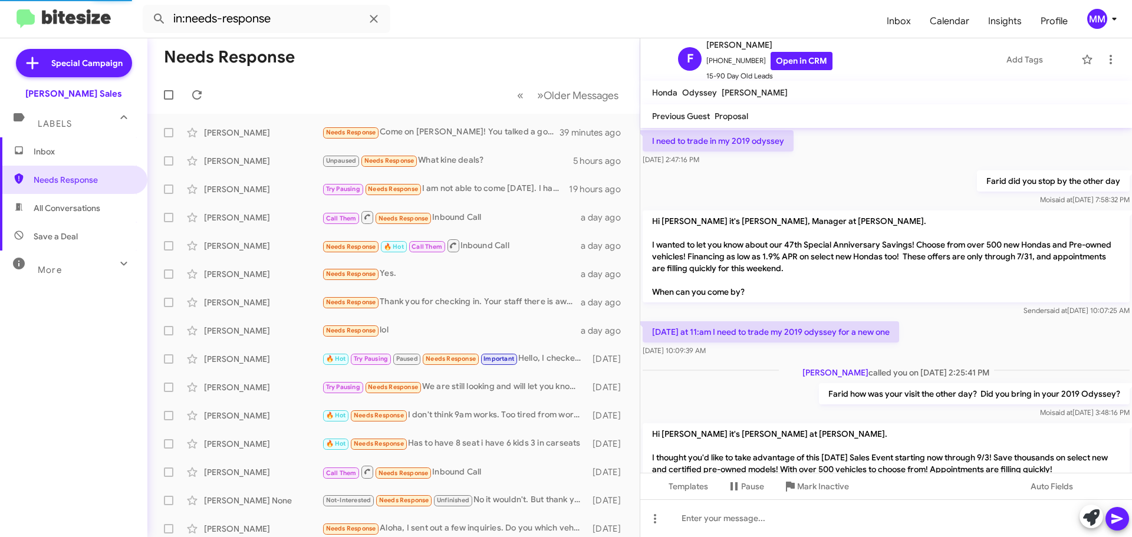
scroll to position [757, 0]
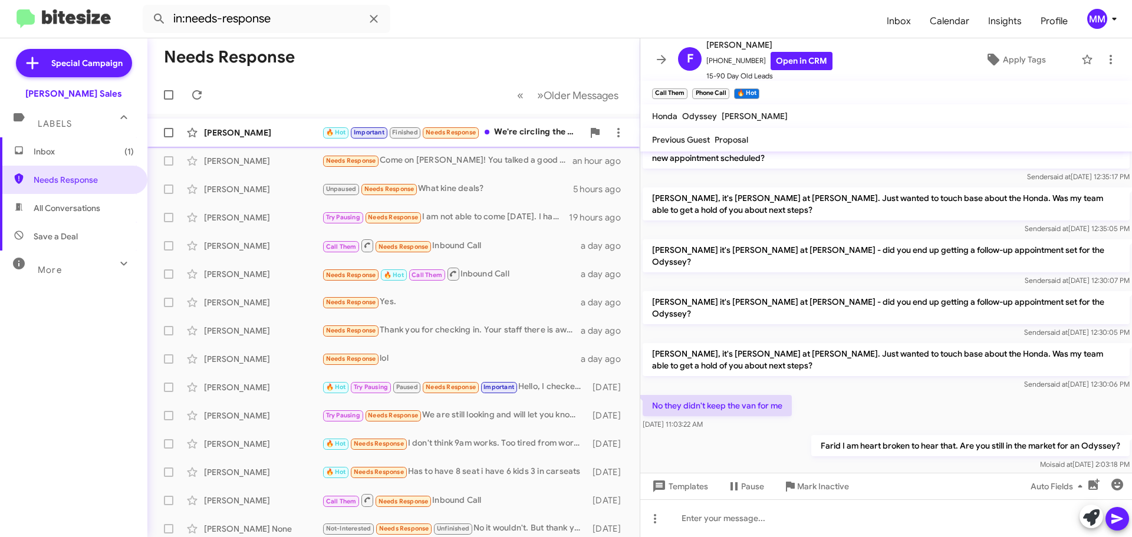
click at [301, 129] on div "[PERSON_NAME]" at bounding box center [263, 133] width 118 height 12
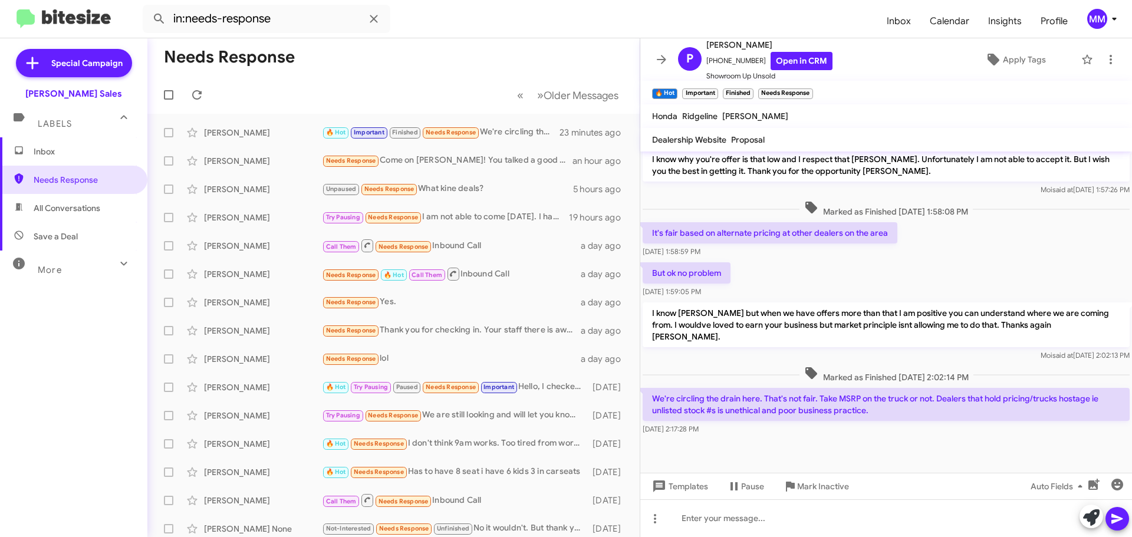
scroll to position [2542, 0]
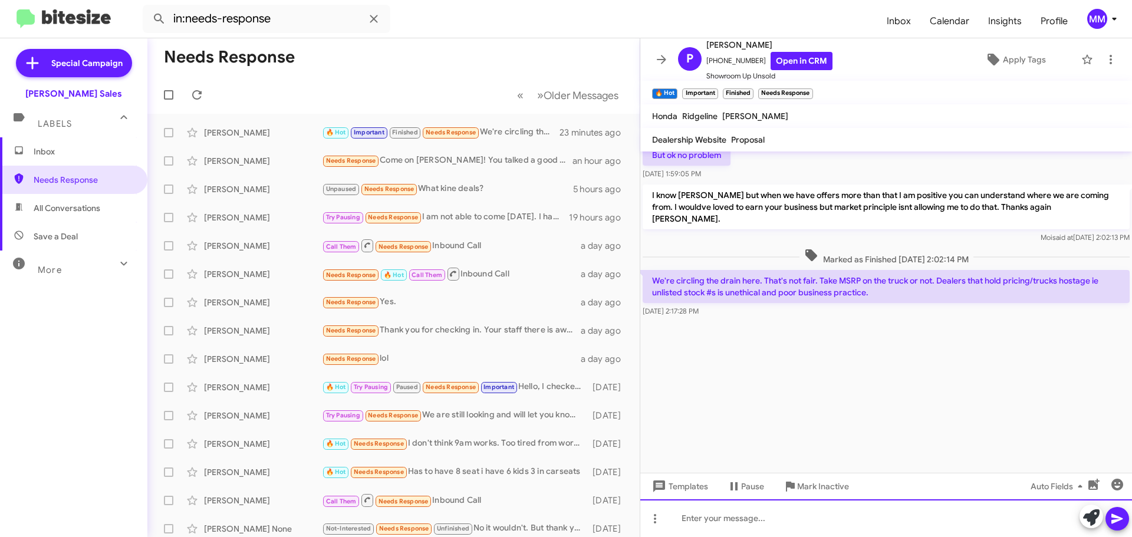
drag, startPoint x: 683, startPoint y: 521, endPoint x: 680, endPoint y: 510, distance: 11.7
click at [683, 520] on div at bounding box center [886, 518] width 492 height 38
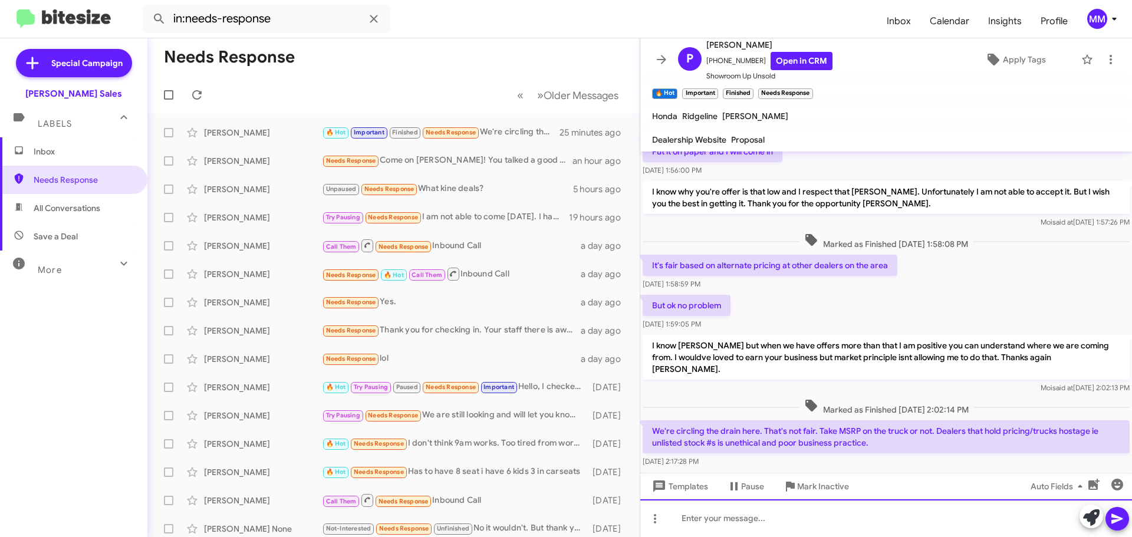
scroll to position [2840, 0]
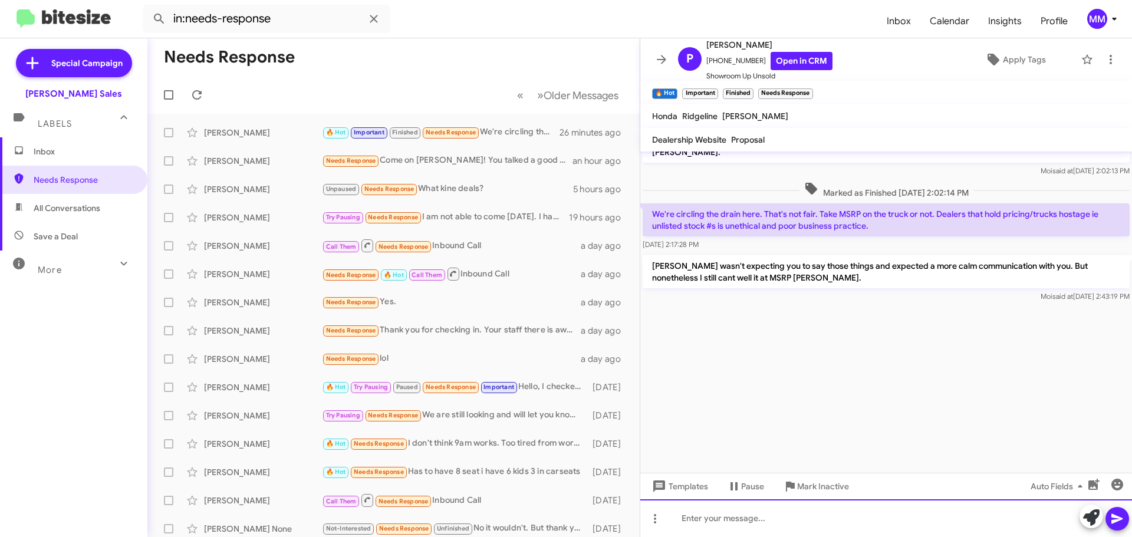
click at [693, 520] on div at bounding box center [886, 518] width 492 height 38
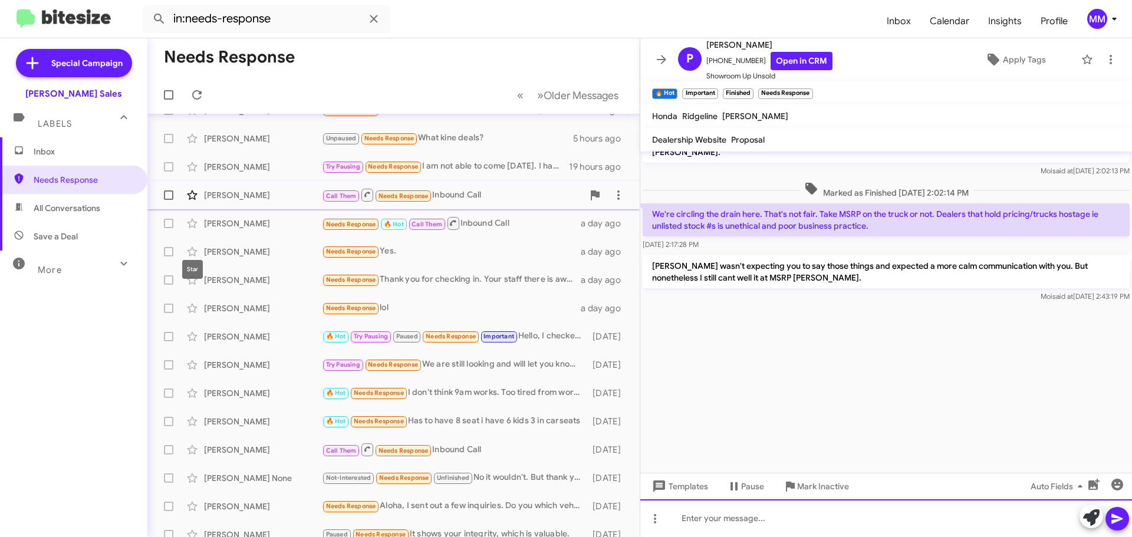
scroll to position [0, 0]
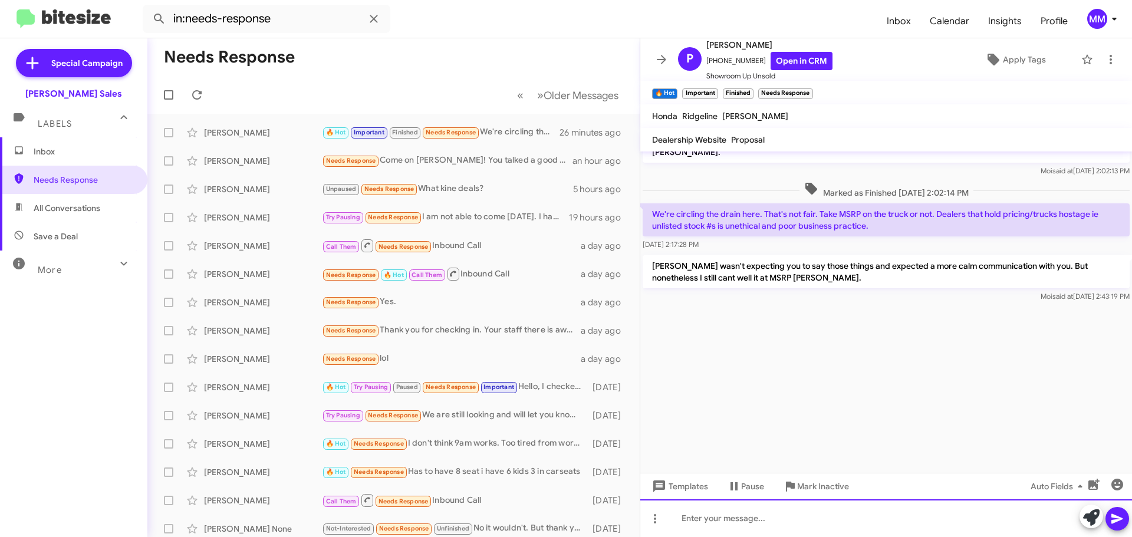
drag, startPoint x: 719, startPoint y: 525, endPoint x: 720, endPoint y: 509, distance: 16.0
click at [718, 515] on div at bounding box center [886, 518] width 492 height 38
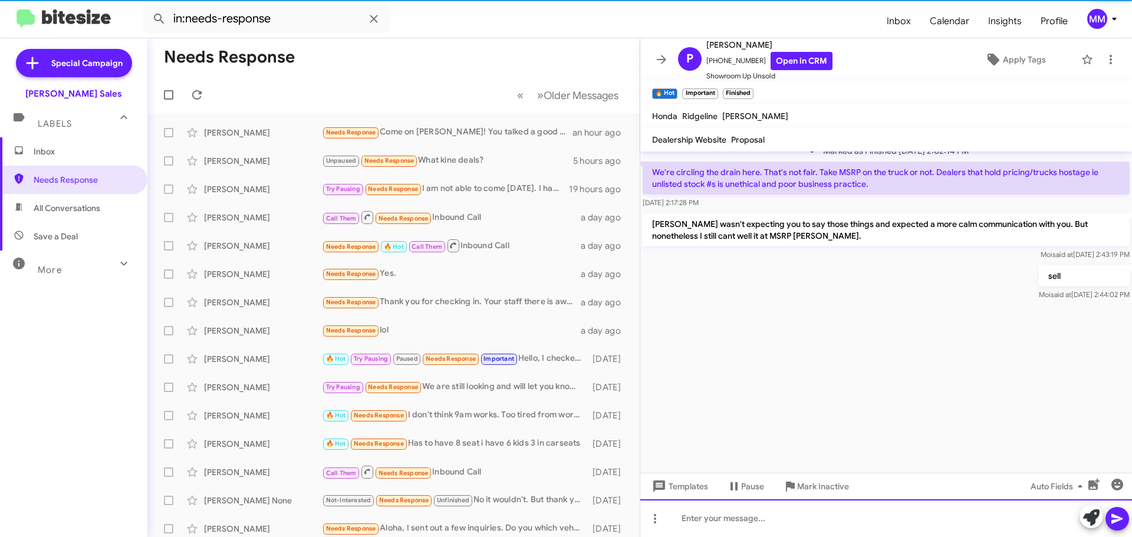
scroll to position [2883, 0]
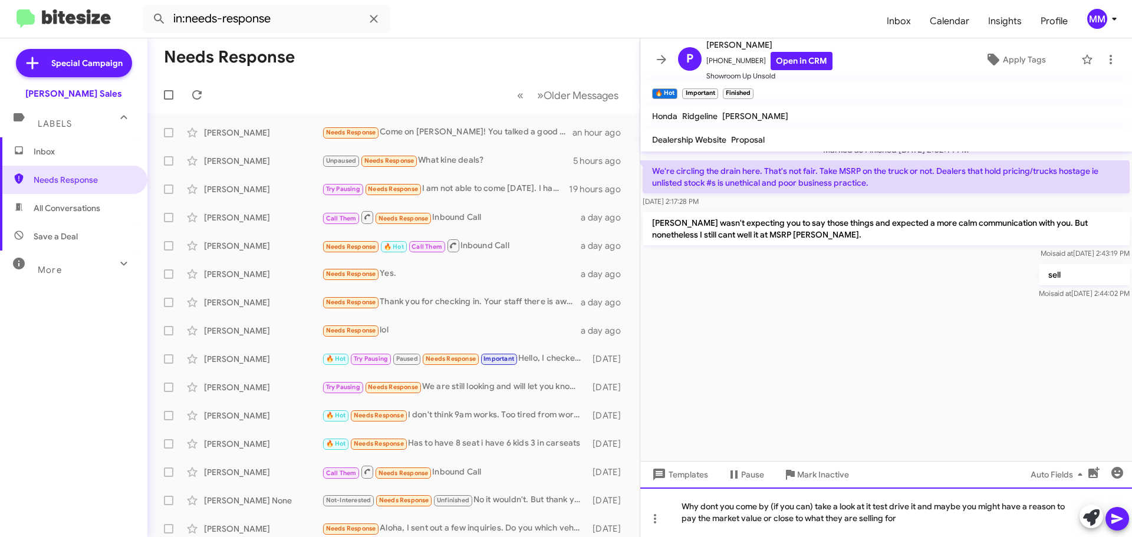
click at [858, 516] on div "Why dont you come by (if you can) take a look at it test drive it and maybe you…" at bounding box center [886, 512] width 492 height 50
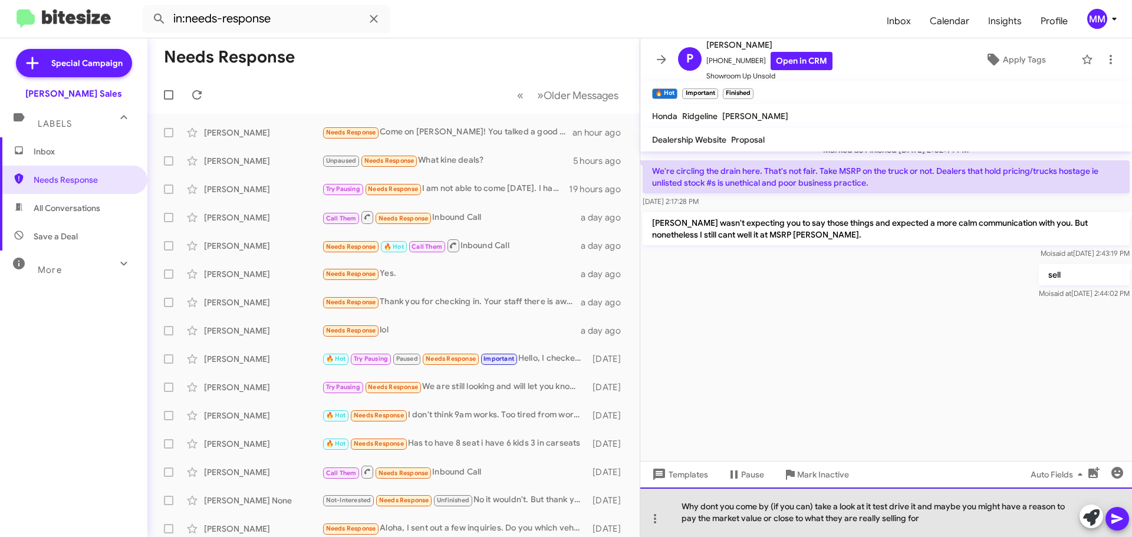
click at [935, 520] on div "Why dont you come by (if you can) take a look at it test drive it and maybe you…" at bounding box center [886, 512] width 492 height 50
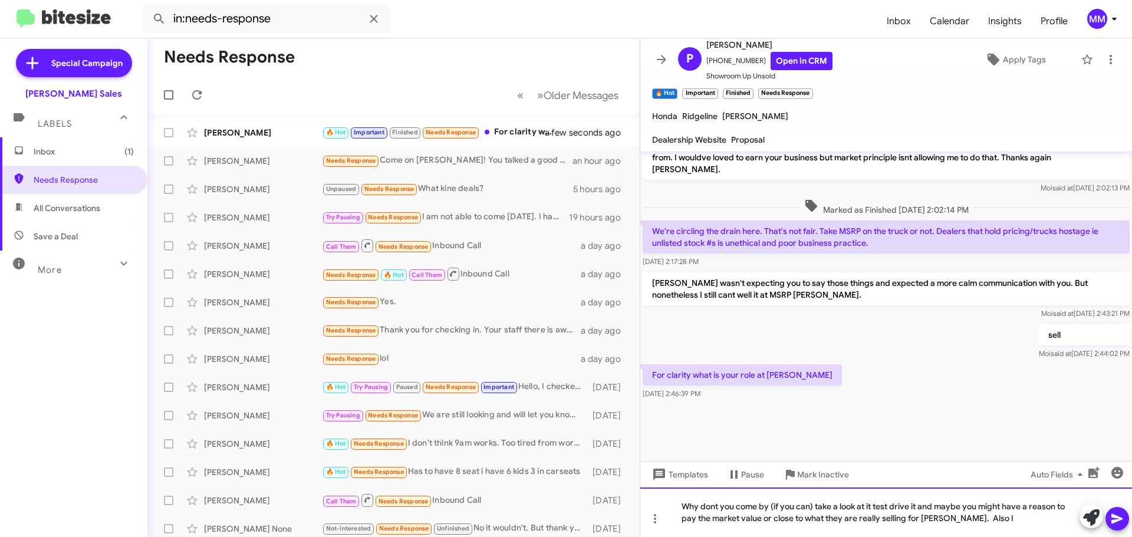
scroll to position [609, 0]
click at [795, 60] on link "Open in CRM" at bounding box center [801, 61] width 62 height 18
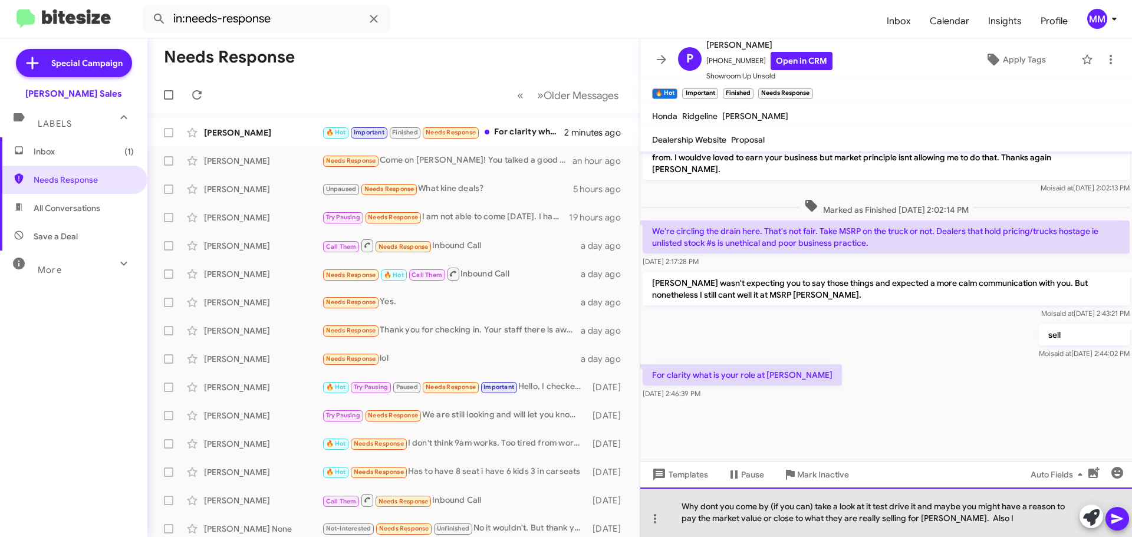
click at [979, 520] on div "Why dont you come by (if you can) take a look at it test drive it and maybe you…" at bounding box center [886, 512] width 492 height 50
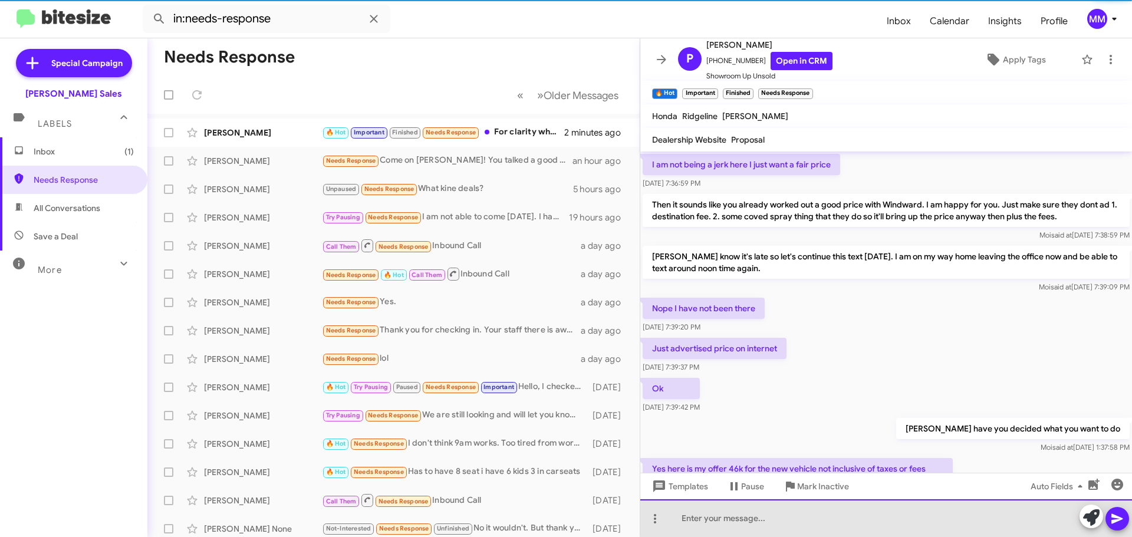
scroll to position [59, 0]
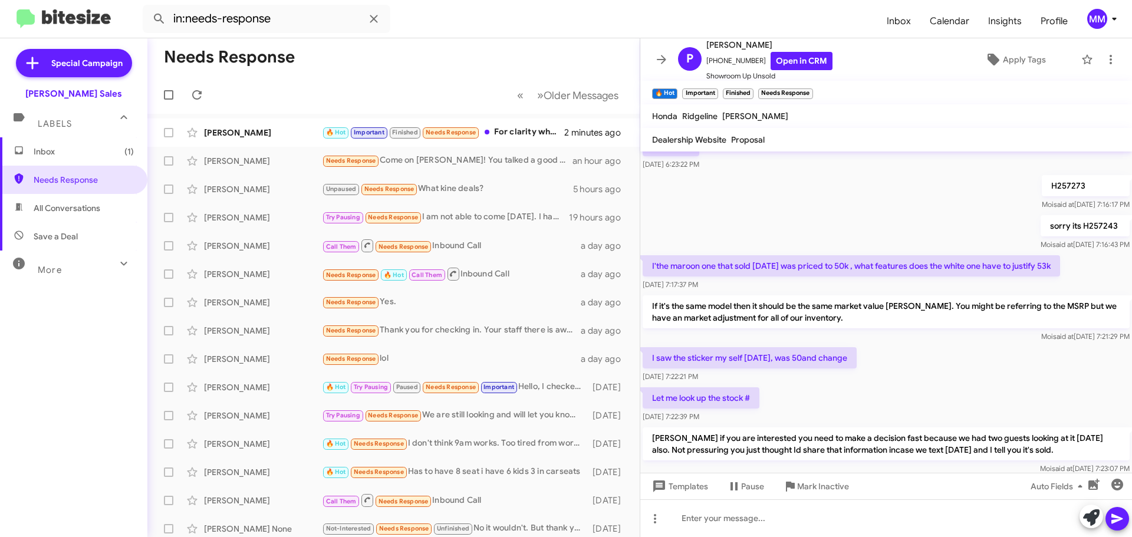
drag, startPoint x: 986, startPoint y: 516, endPoint x: 932, endPoint y: 354, distance: 170.2
click at [932, 357] on div "I saw the sticker my self [DATE], was 50and change [DATE] 7:22:21 PM" at bounding box center [886, 365] width 492 height 40
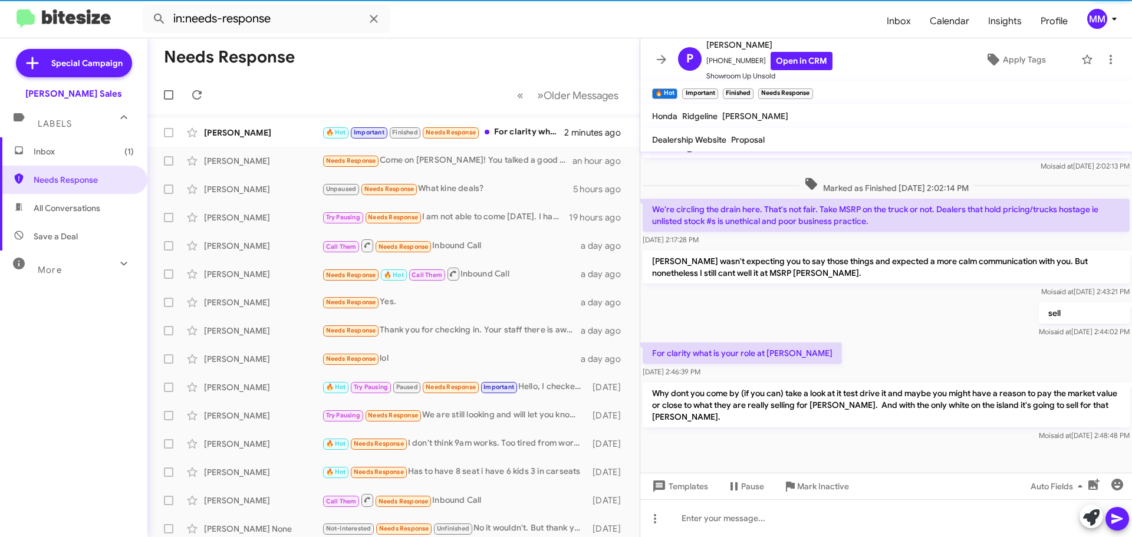
scroll to position [1595, 0]
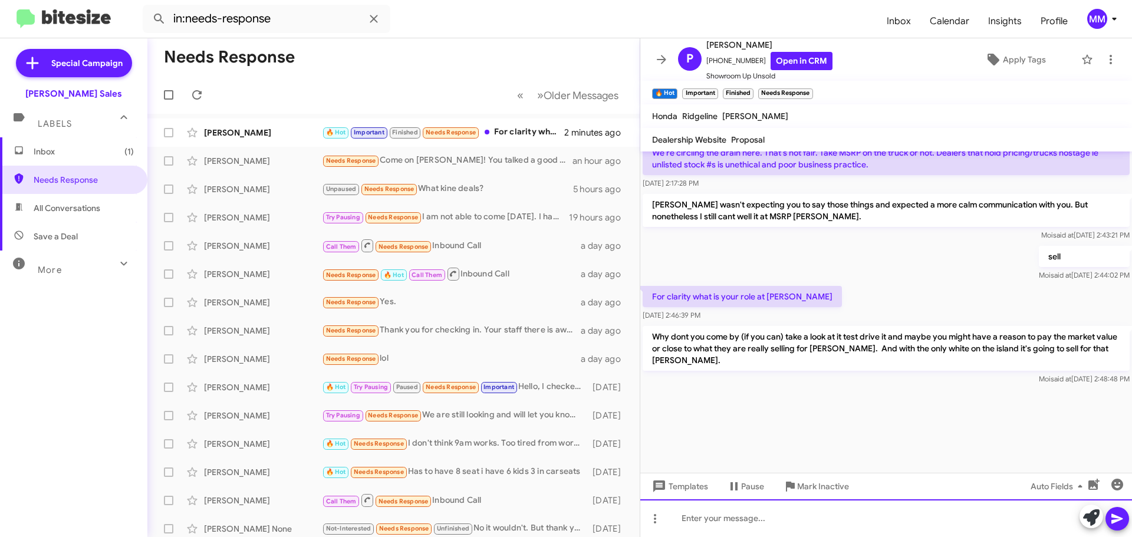
click at [732, 513] on div at bounding box center [886, 518] width 492 height 38
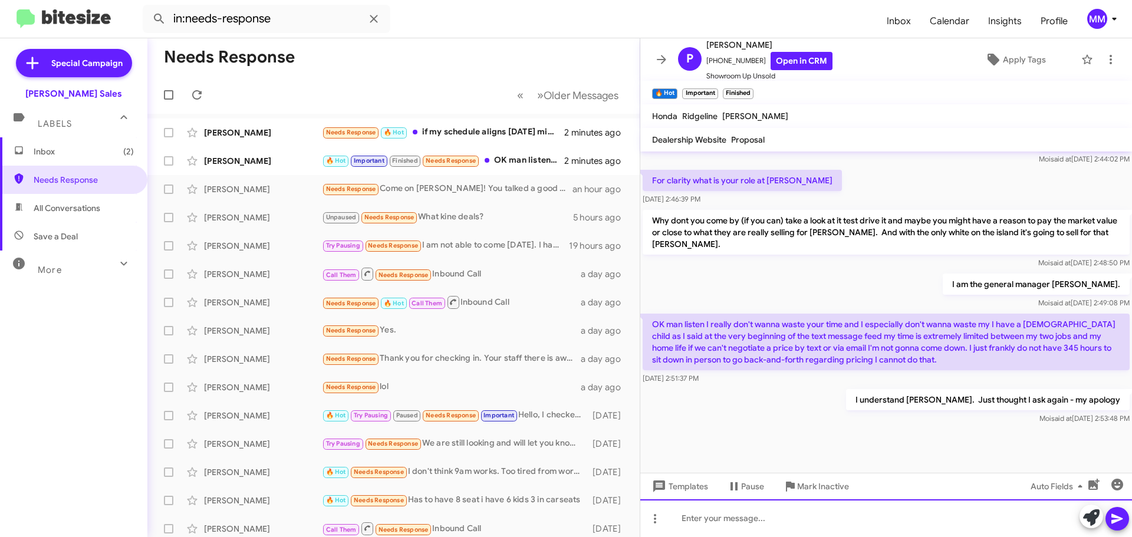
scroll to position [1630, 0]
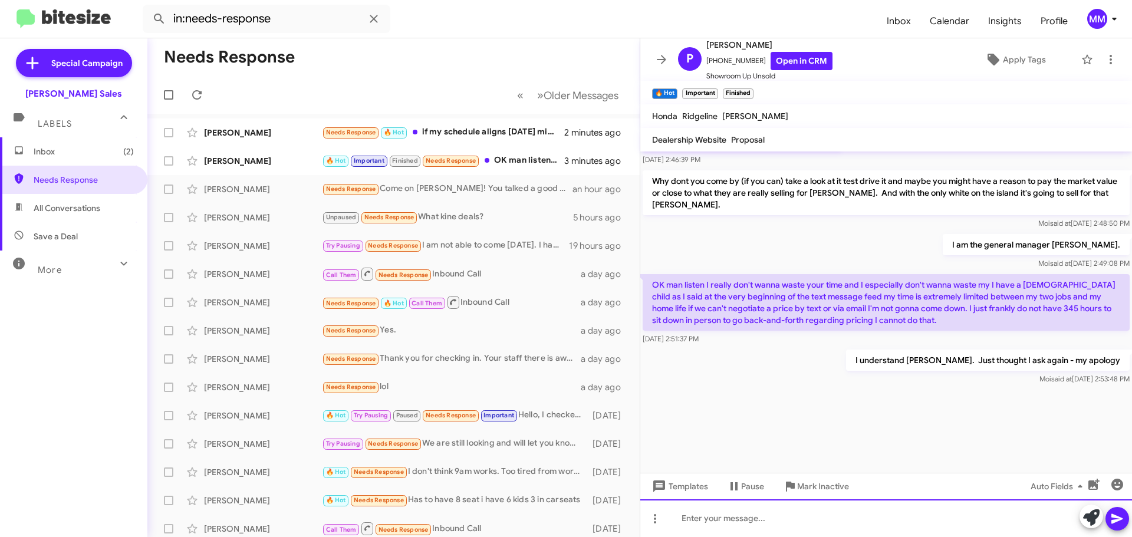
click at [703, 515] on div at bounding box center [886, 518] width 492 height 38
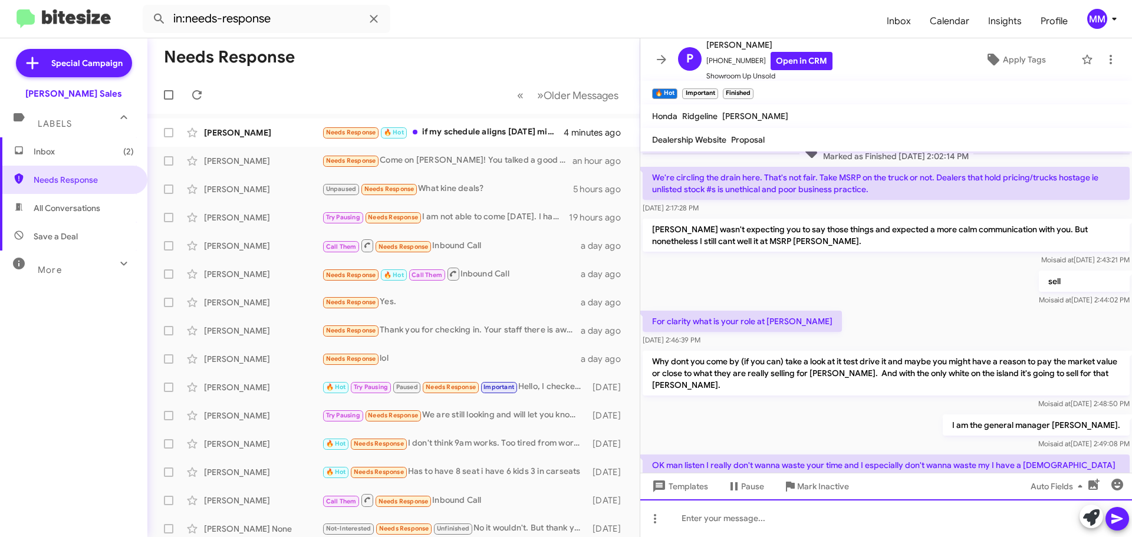
scroll to position [2652, 0]
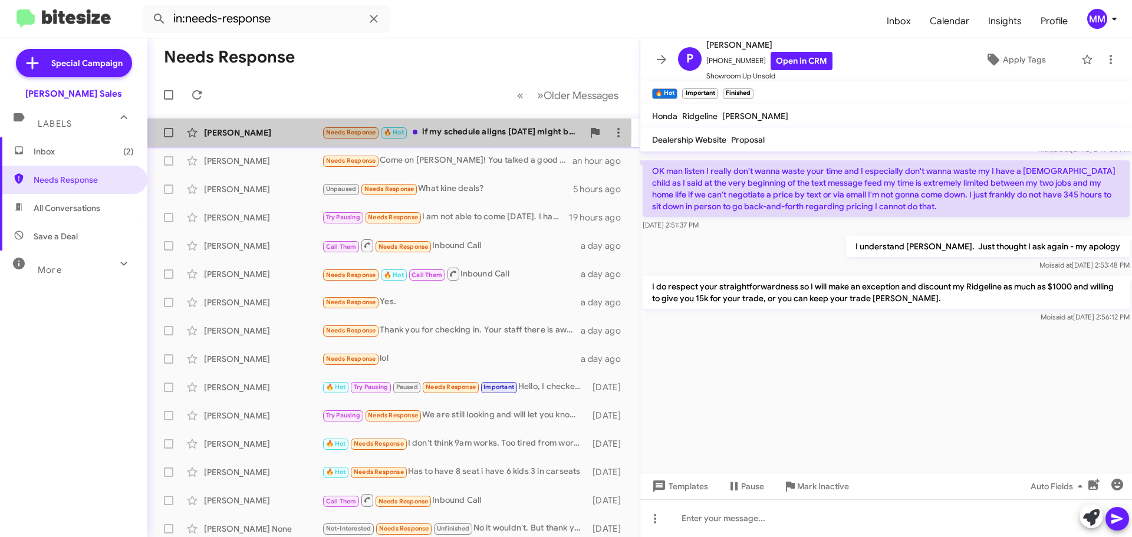
click at [275, 131] on div "[PERSON_NAME]" at bounding box center [263, 133] width 118 height 12
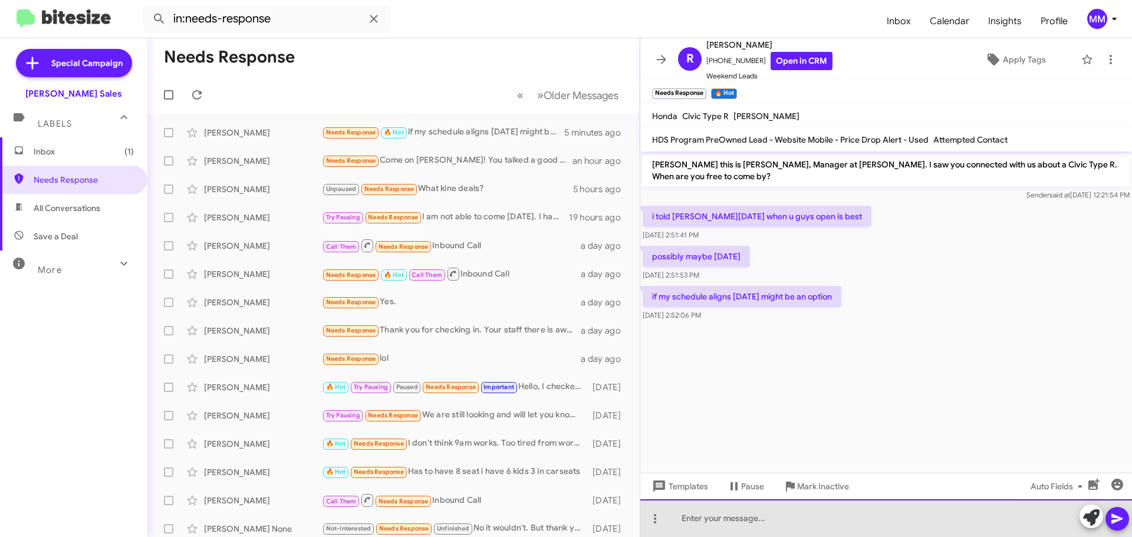
click at [699, 519] on div at bounding box center [886, 518] width 492 height 38
drag, startPoint x: 753, startPoint y: 516, endPoint x: 663, endPoint y: 512, distance: 90.3
click at [663, 512] on div "Satturday morninng?" at bounding box center [886, 518] width 492 height 38
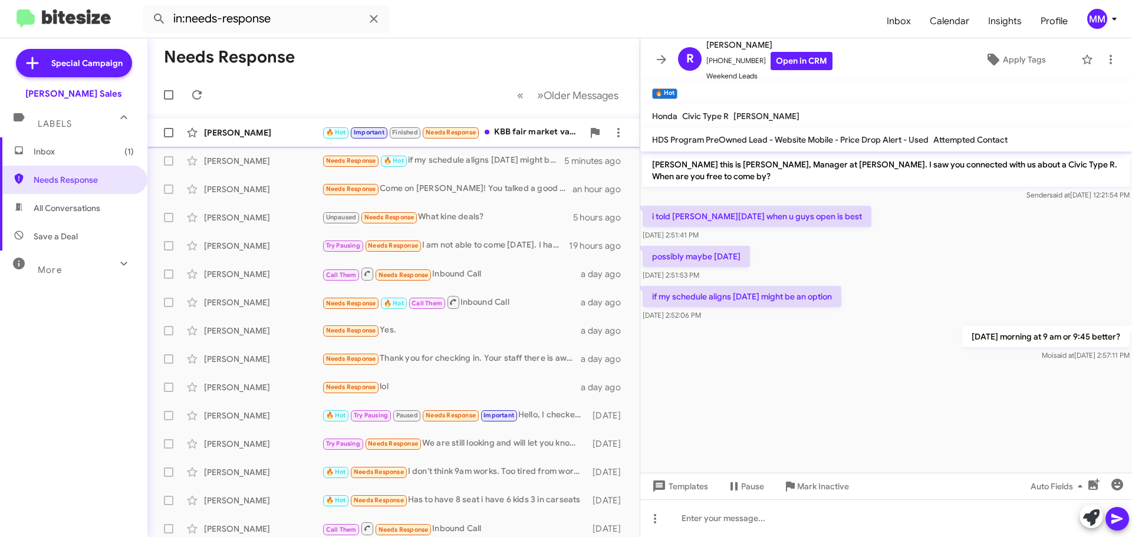
drag, startPoint x: 276, startPoint y: 134, endPoint x: 287, endPoint y: 136, distance: 11.3
click at [276, 135] on div "[PERSON_NAME]" at bounding box center [263, 133] width 118 height 12
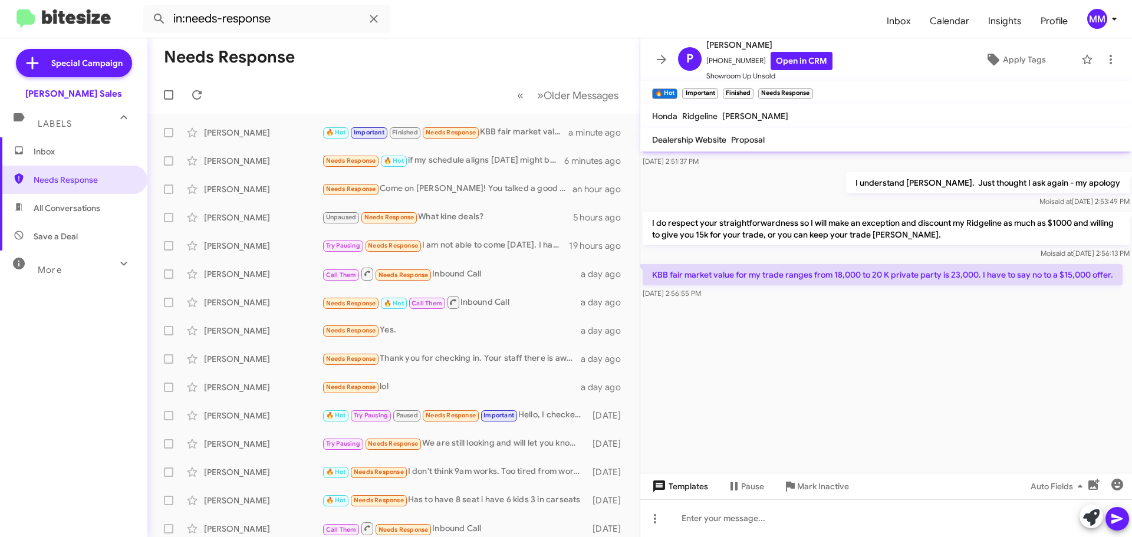
scroll to position [3188, 0]
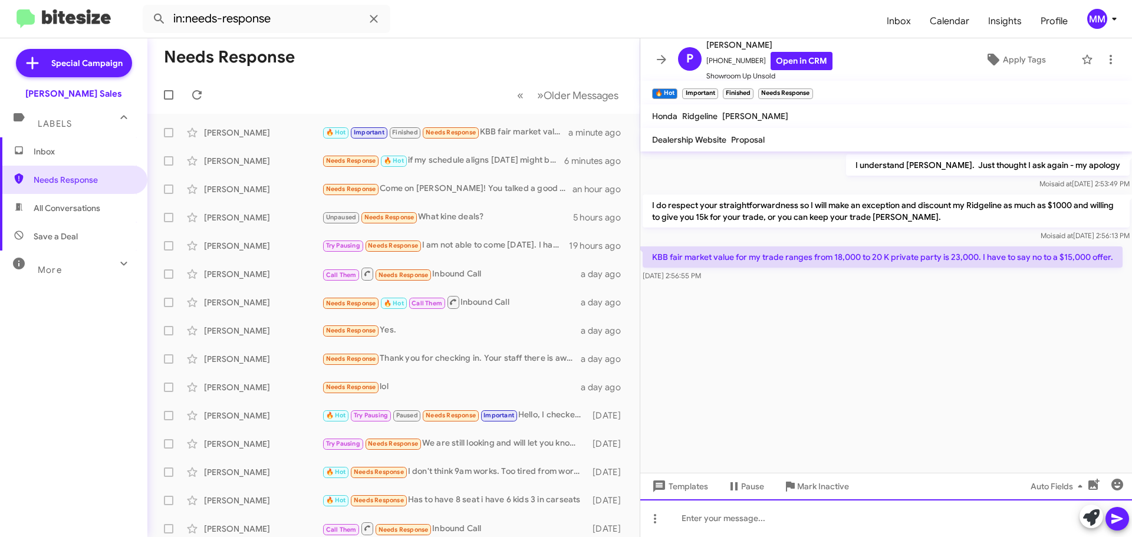
drag, startPoint x: 698, startPoint y: 510, endPoint x: 698, endPoint y: 503, distance: 6.5
click at [697, 512] on div at bounding box center [886, 518] width 492 height 38
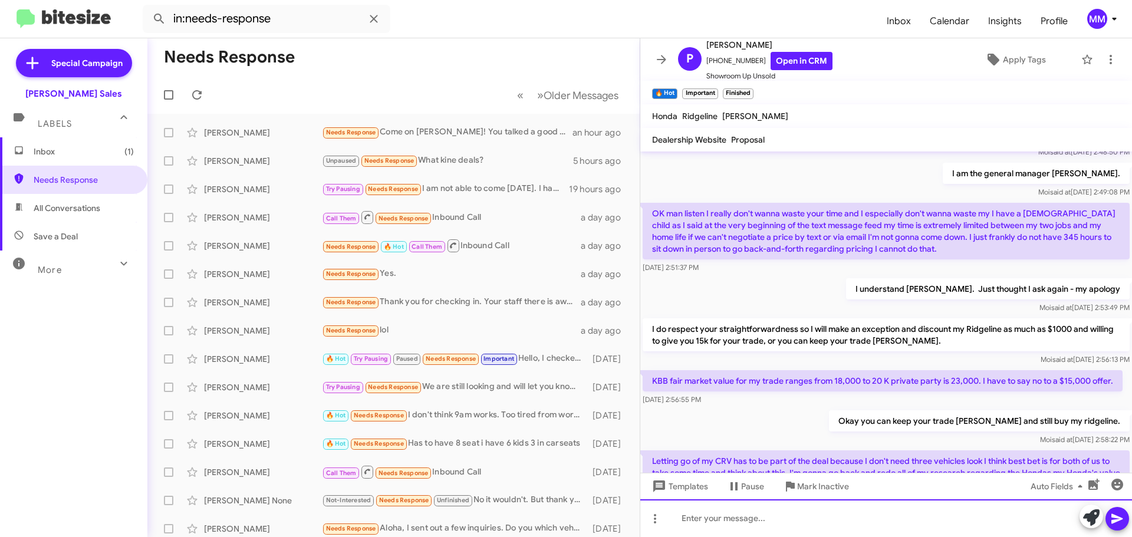
scroll to position [1474, 0]
